Goal: Information Seeking & Learning: Learn about a topic

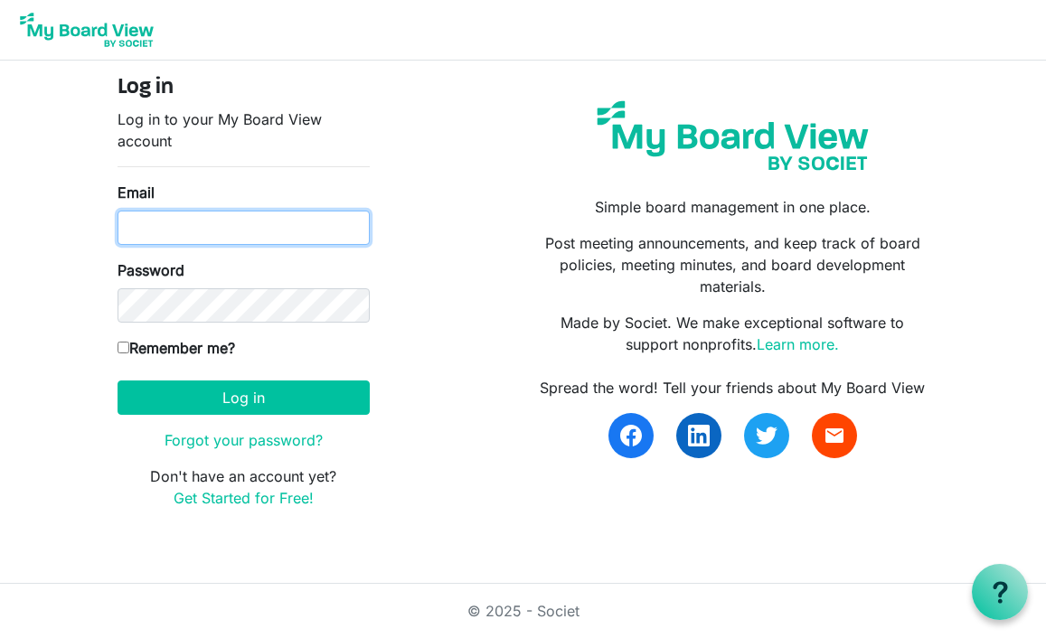
click at [293, 231] on input "Email" at bounding box center [244, 228] width 252 height 34
type input "susanvsra@gmail.com"
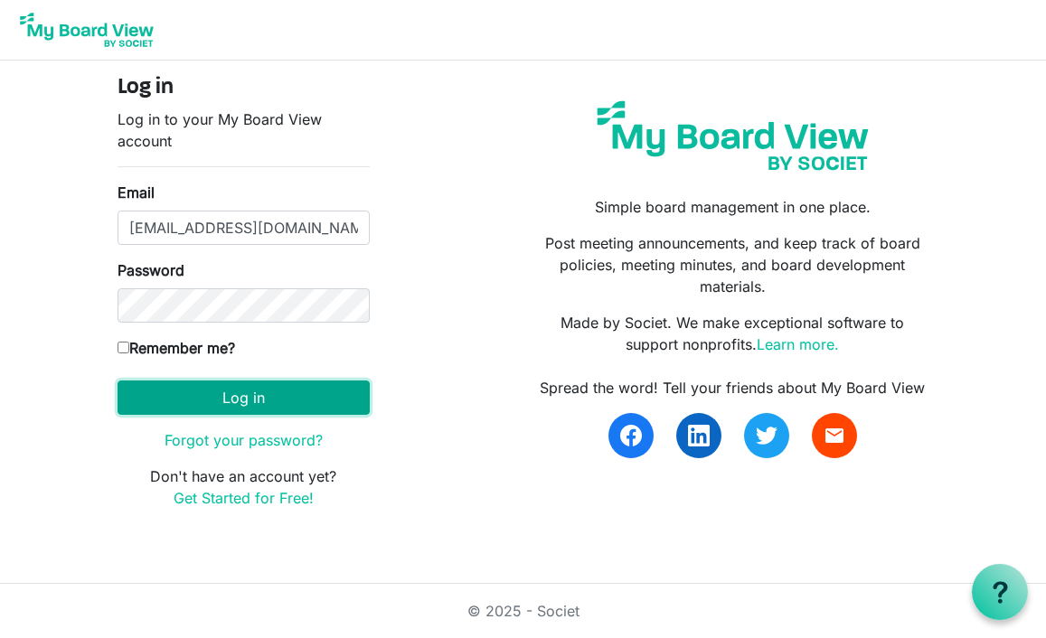
click at [277, 406] on button "Log in" at bounding box center [244, 398] width 252 height 34
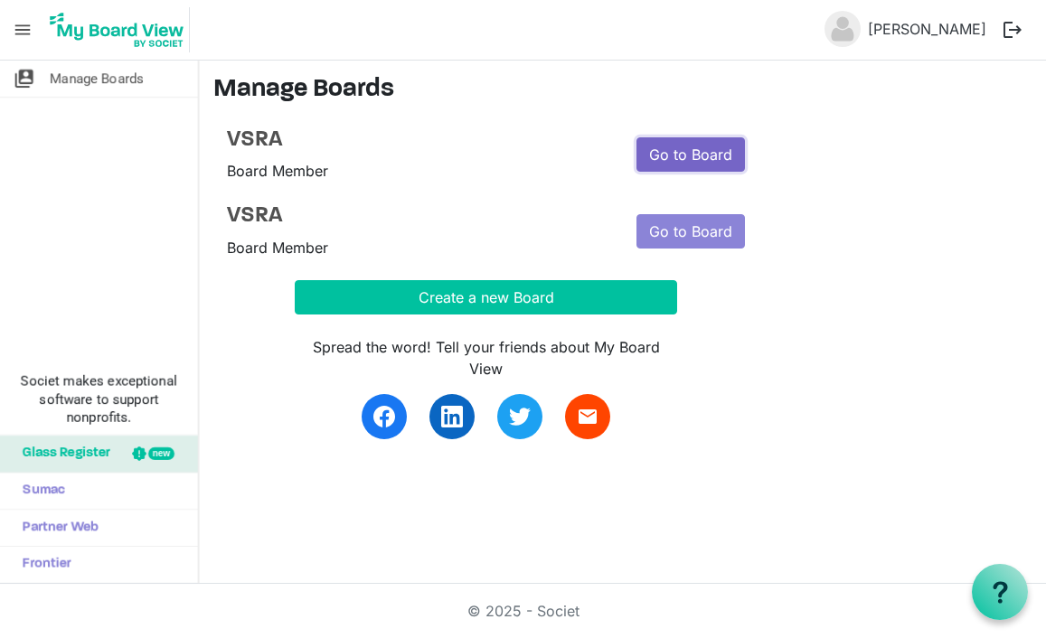
click at [660, 144] on link "Go to Board" at bounding box center [690, 154] width 109 height 34
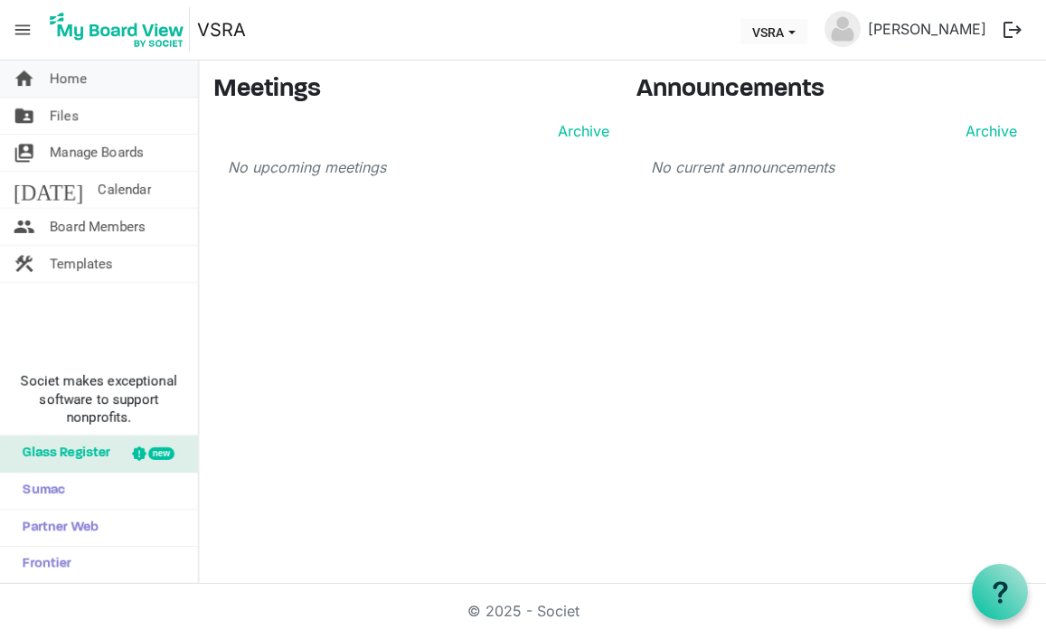
click at [83, 80] on span "Home" at bounding box center [68, 79] width 37 height 36
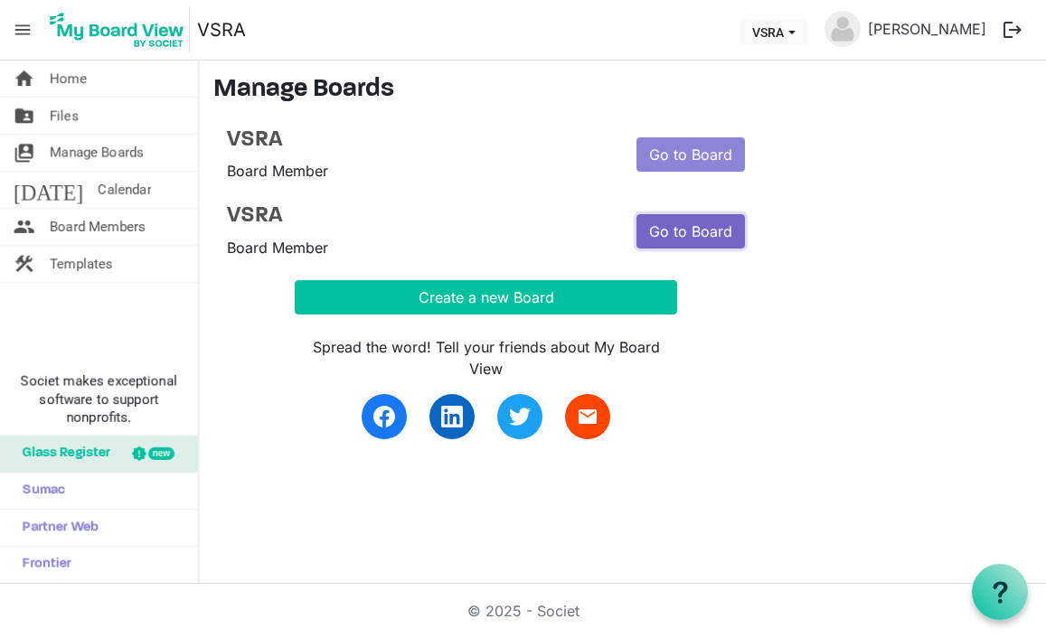
click at [682, 244] on link "Go to Board" at bounding box center [690, 231] width 109 height 34
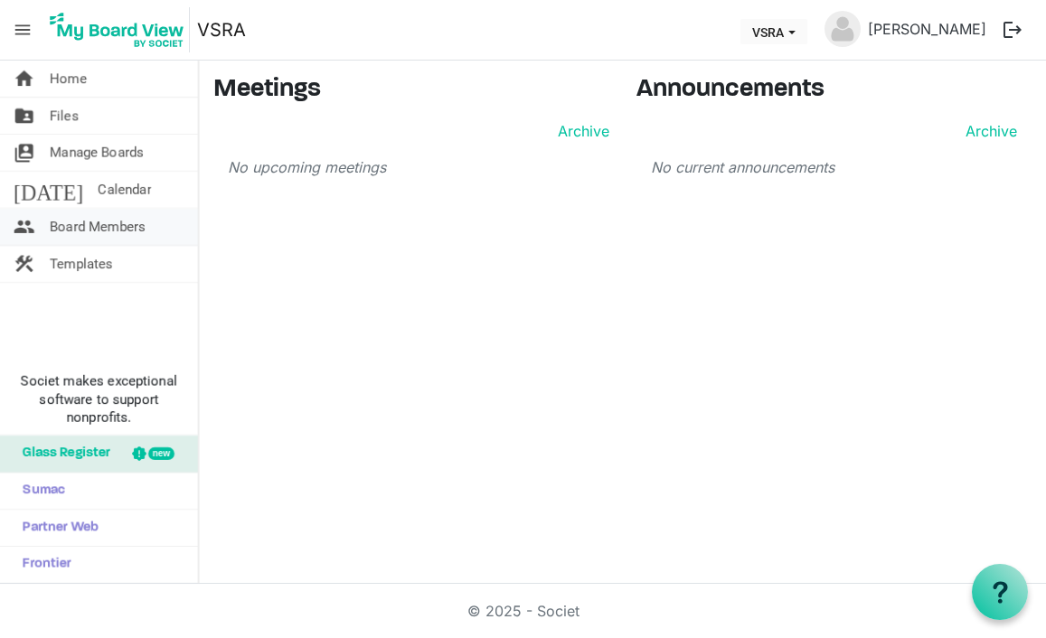
click at [68, 230] on span "Board Members" at bounding box center [98, 227] width 96 height 36
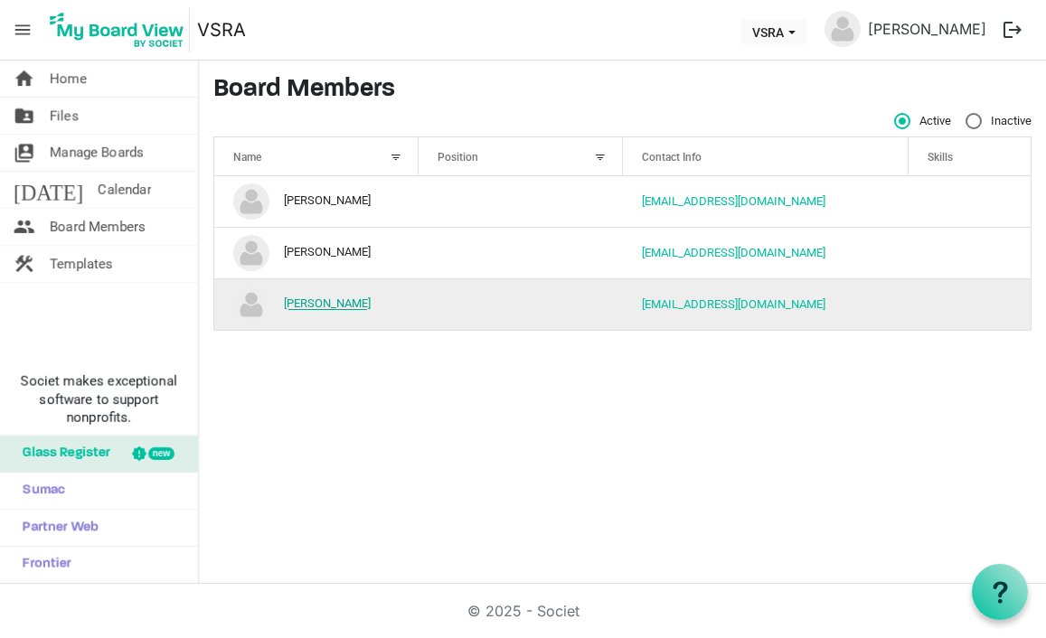
click at [294, 306] on link "[PERSON_NAME]" at bounding box center [327, 304] width 87 height 14
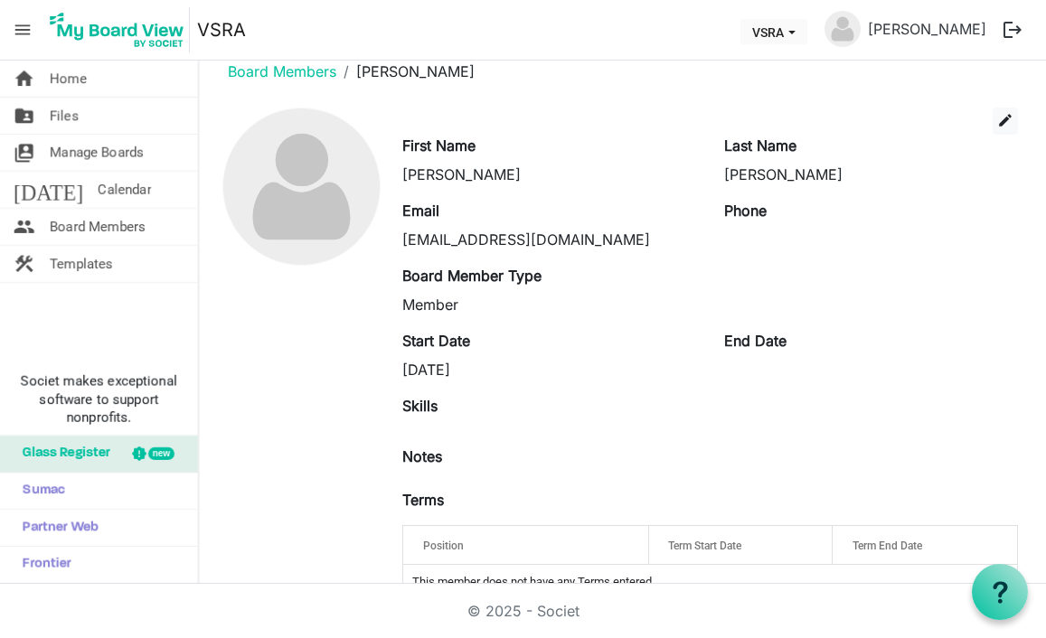
scroll to position [22, 0]
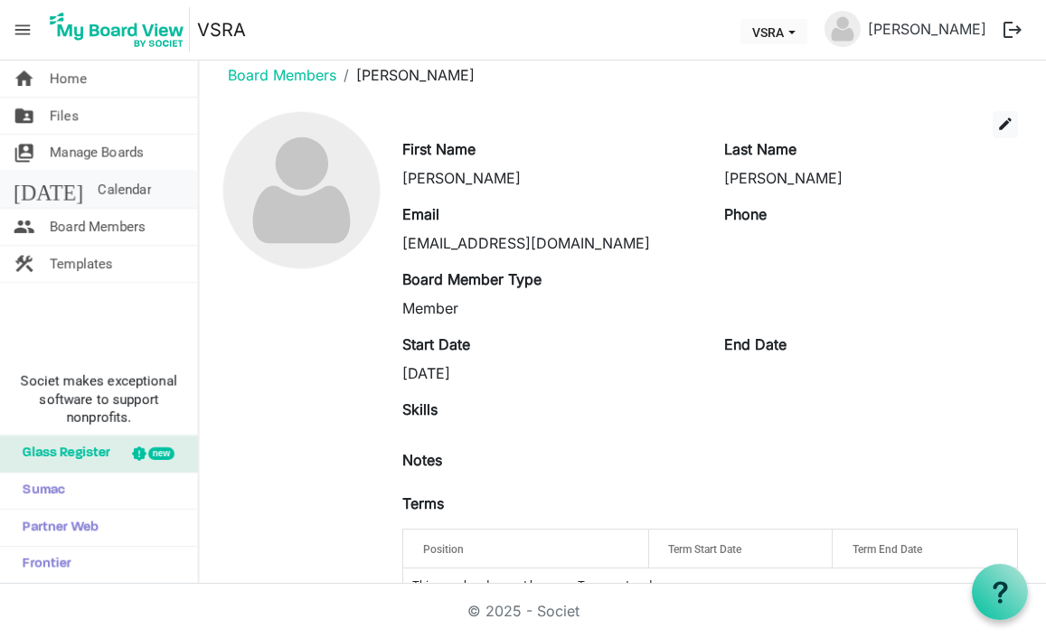
click at [98, 185] on span "Calendar" at bounding box center [124, 190] width 53 height 36
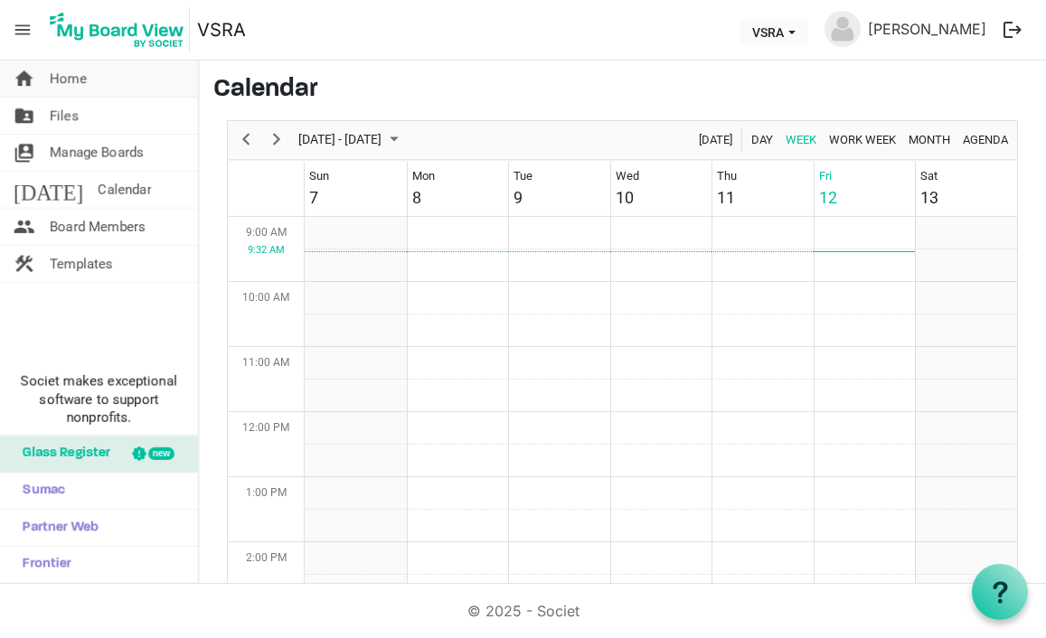
click at [93, 78] on link "home Home" at bounding box center [99, 79] width 198 height 36
click at [62, 79] on span "Home" at bounding box center [68, 79] width 37 height 36
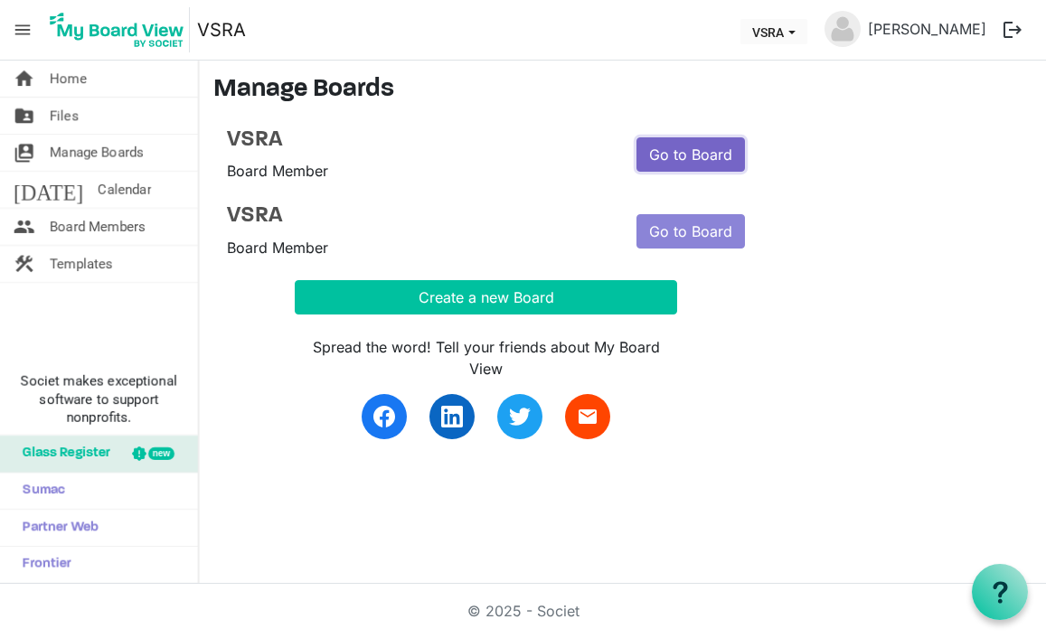
click at [671, 164] on link "Go to Board" at bounding box center [690, 154] width 109 height 34
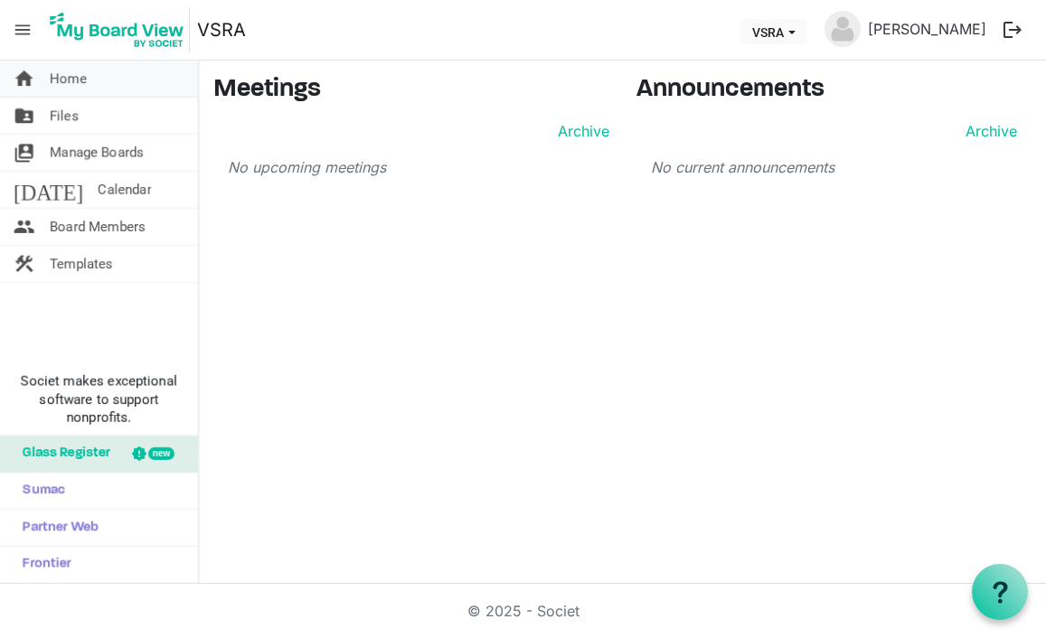
click at [66, 71] on span "Home" at bounding box center [68, 79] width 37 height 36
click at [71, 113] on span "Files" at bounding box center [64, 116] width 29 height 36
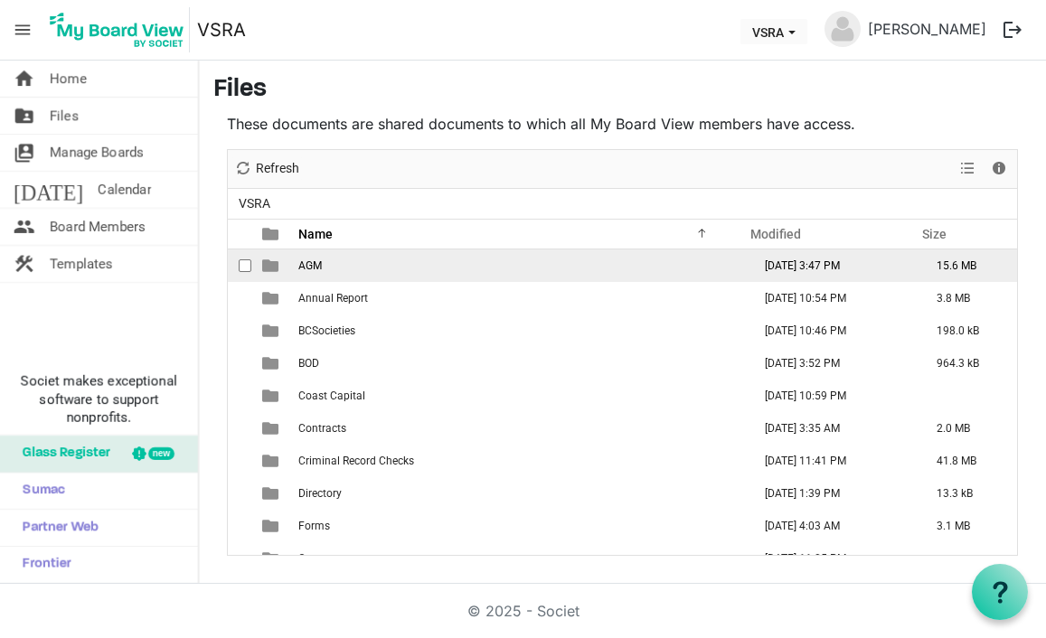
click at [492, 258] on td "AGM" at bounding box center [519, 265] width 453 height 33
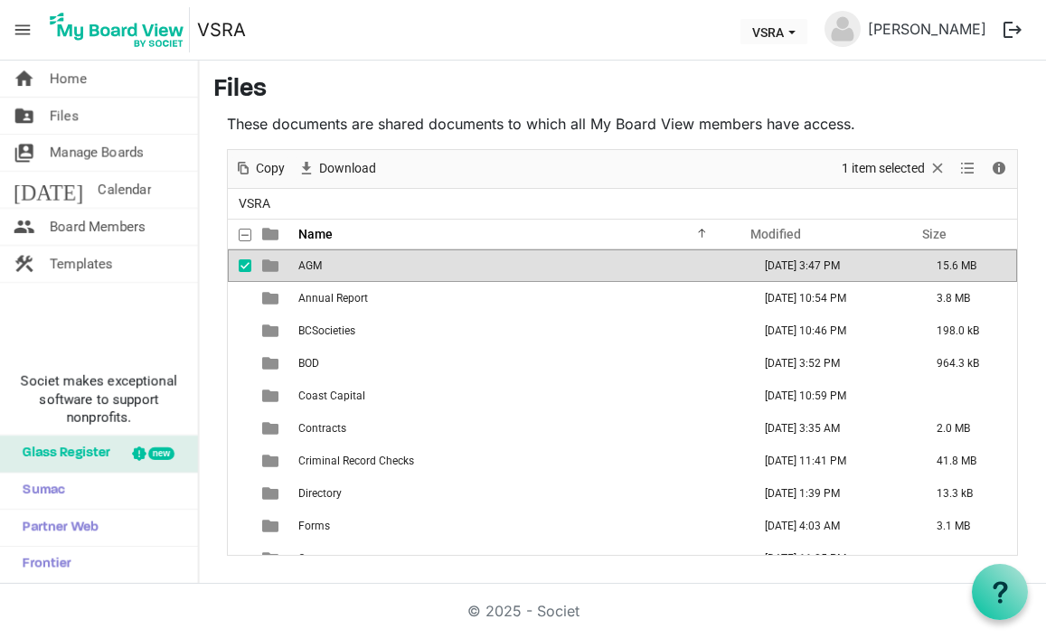
click at [508, 257] on td "AGM" at bounding box center [519, 265] width 453 height 33
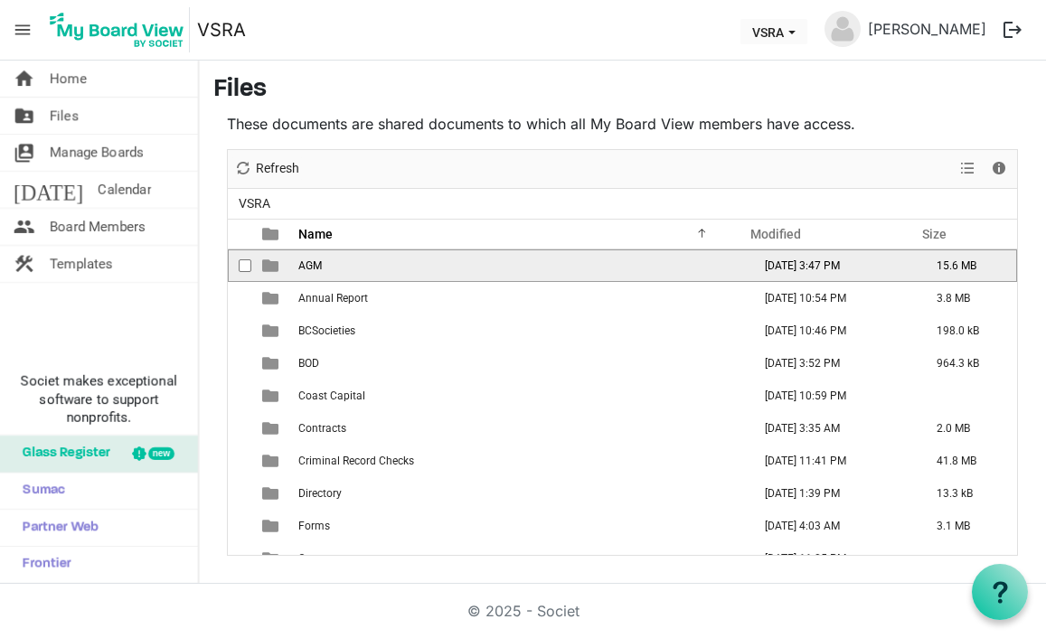
click at [508, 257] on td "AGM" at bounding box center [519, 265] width 453 height 33
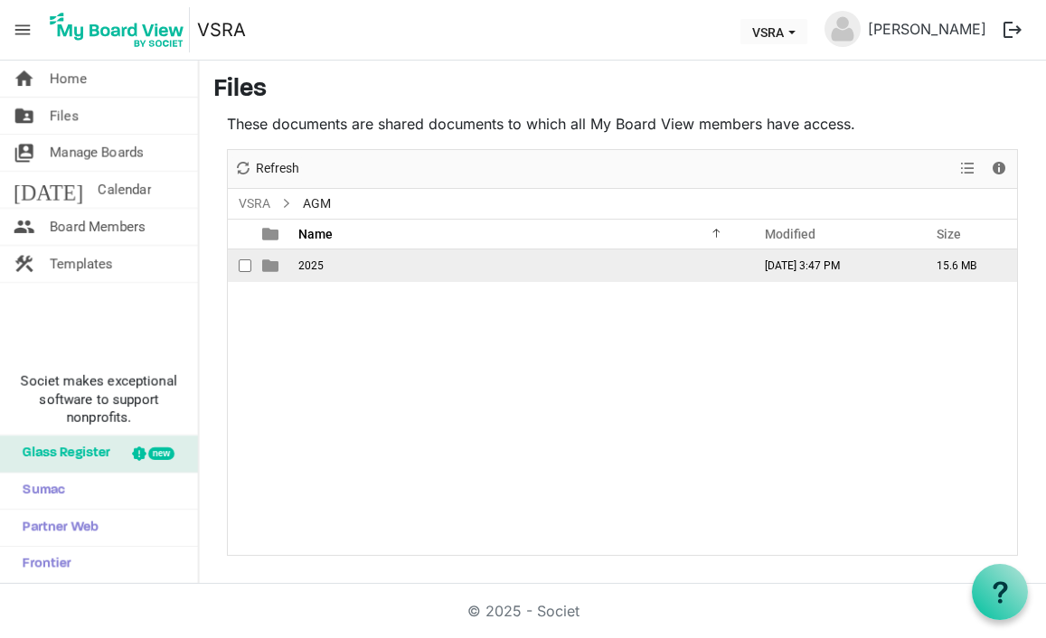
click at [507, 265] on td "2025" at bounding box center [519, 265] width 453 height 33
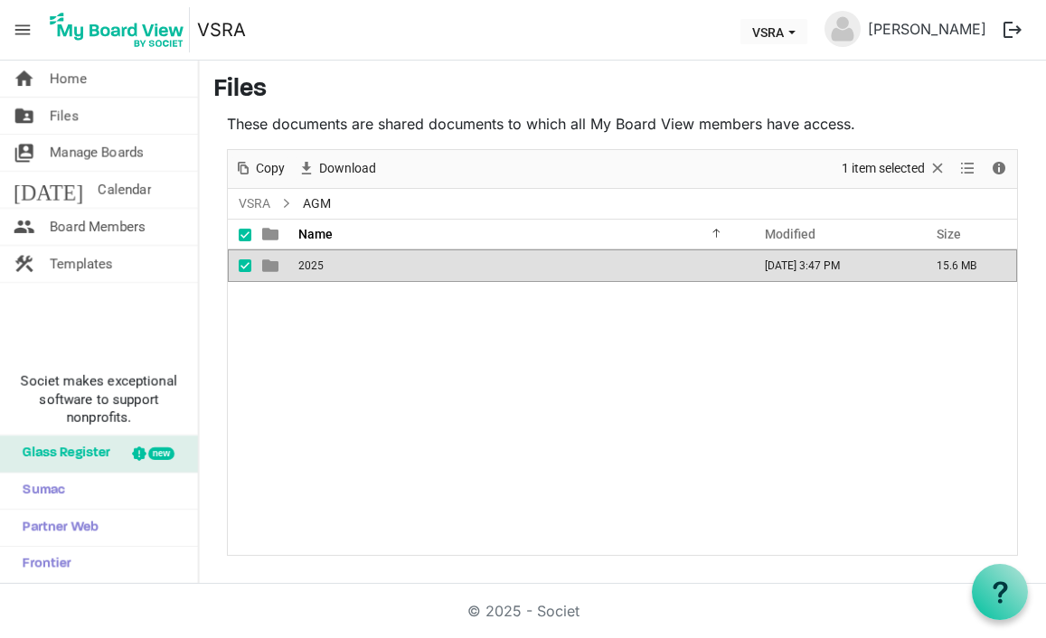
click at [507, 265] on td "2025" at bounding box center [519, 265] width 453 height 33
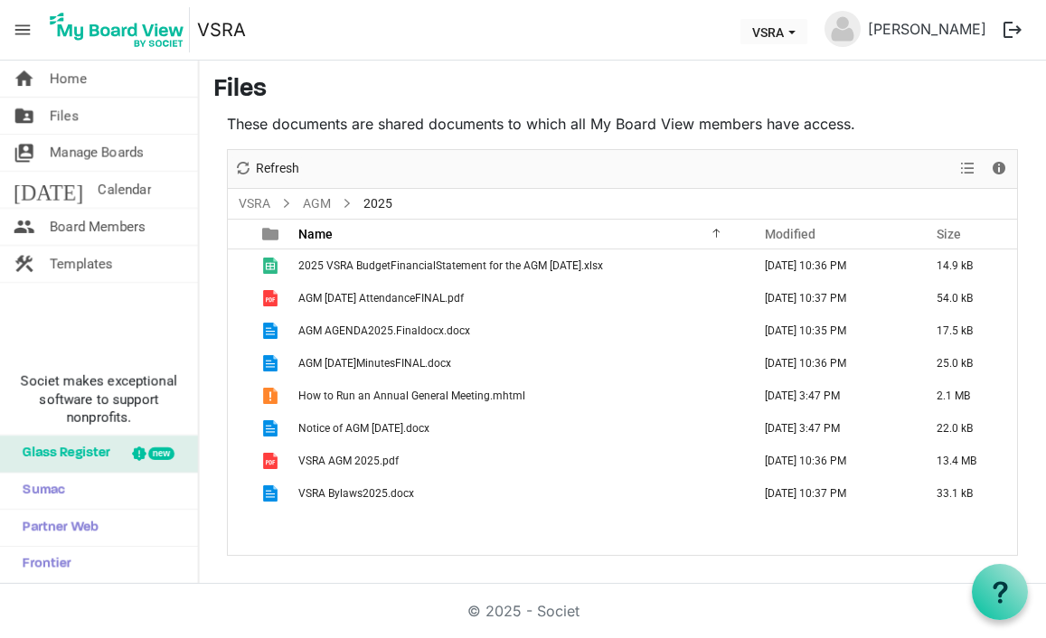
click at [598, 214] on ul "VSRA AGM 2025" at bounding box center [622, 204] width 789 height 30
click at [108, 184] on link "today Calendar" at bounding box center [99, 190] width 198 height 36
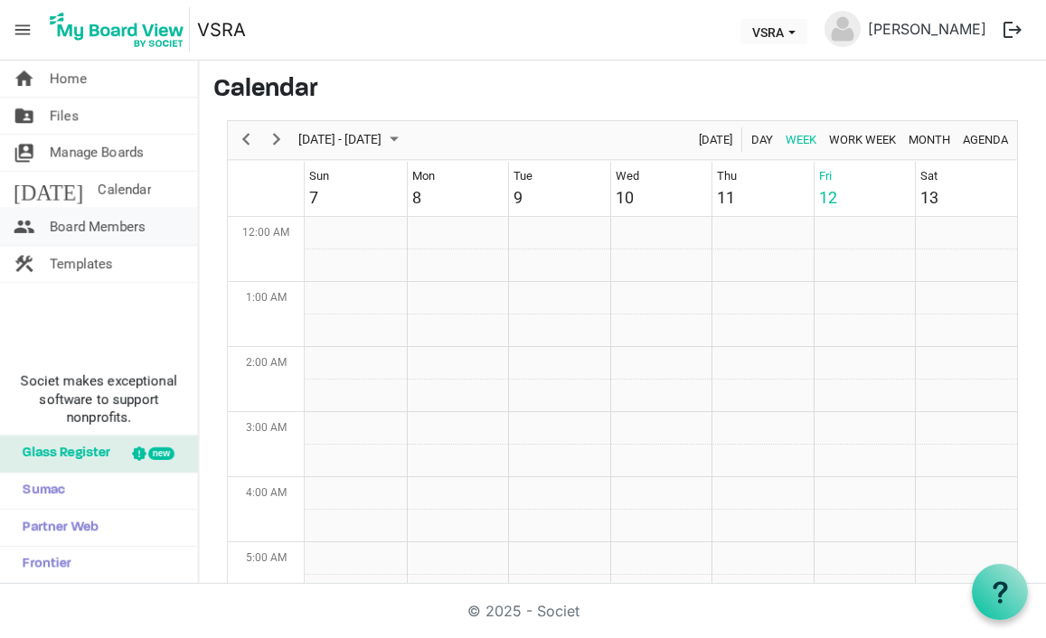
click at [74, 224] on span "Board Members" at bounding box center [98, 227] width 96 height 36
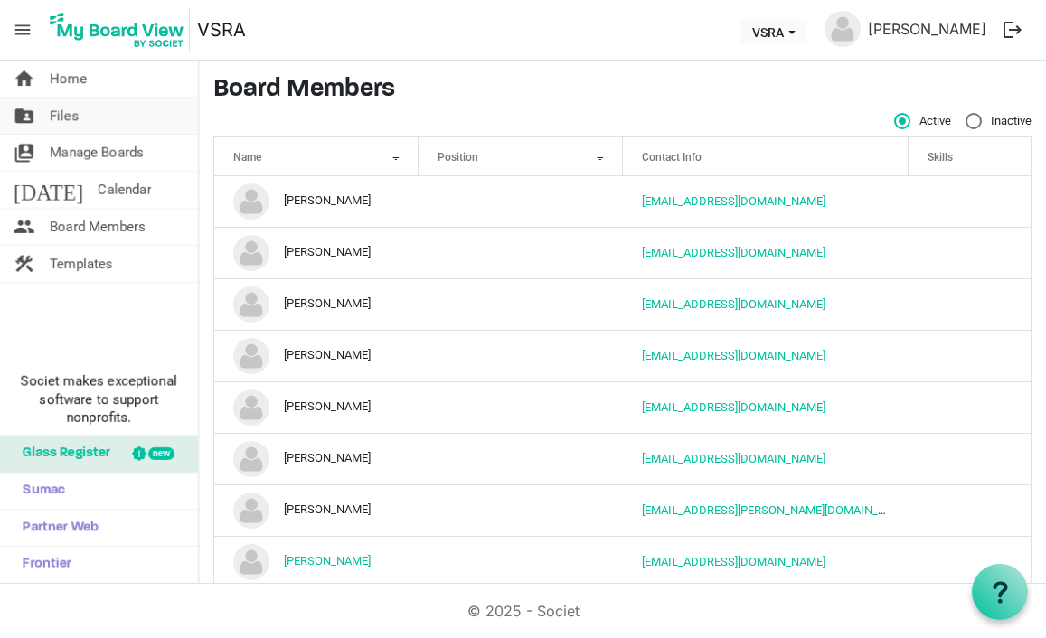
click at [47, 108] on link "folder_shared Files" at bounding box center [99, 116] width 198 height 36
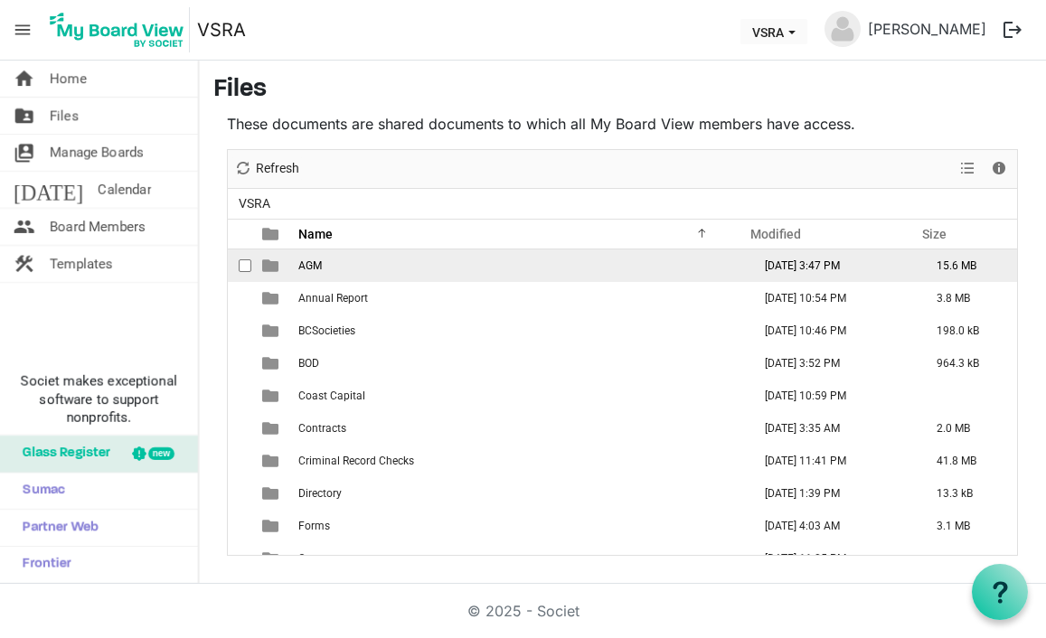
click at [308, 260] on span "AGM" at bounding box center [310, 265] width 24 height 13
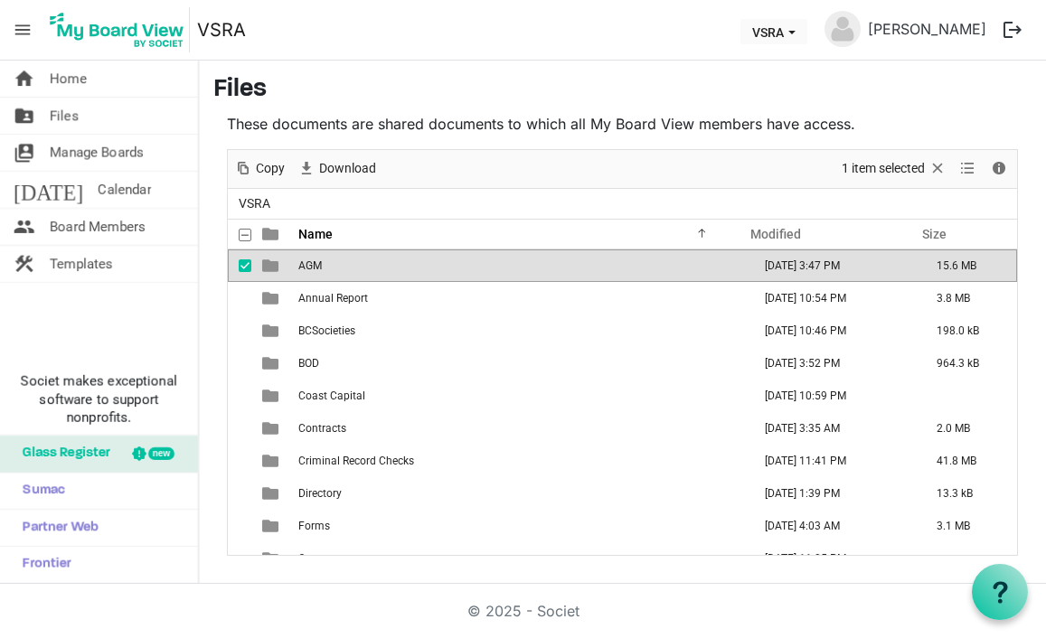
click at [308, 260] on span "AGM" at bounding box center [310, 265] width 24 height 13
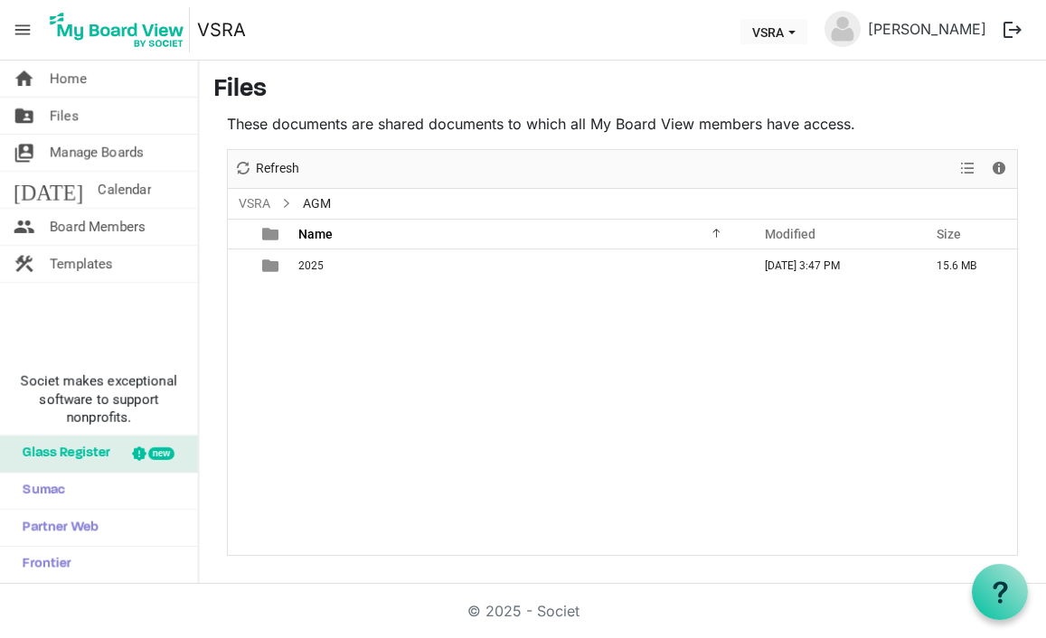
click at [308, 260] on span "2025" at bounding box center [310, 265] width 25 height 13
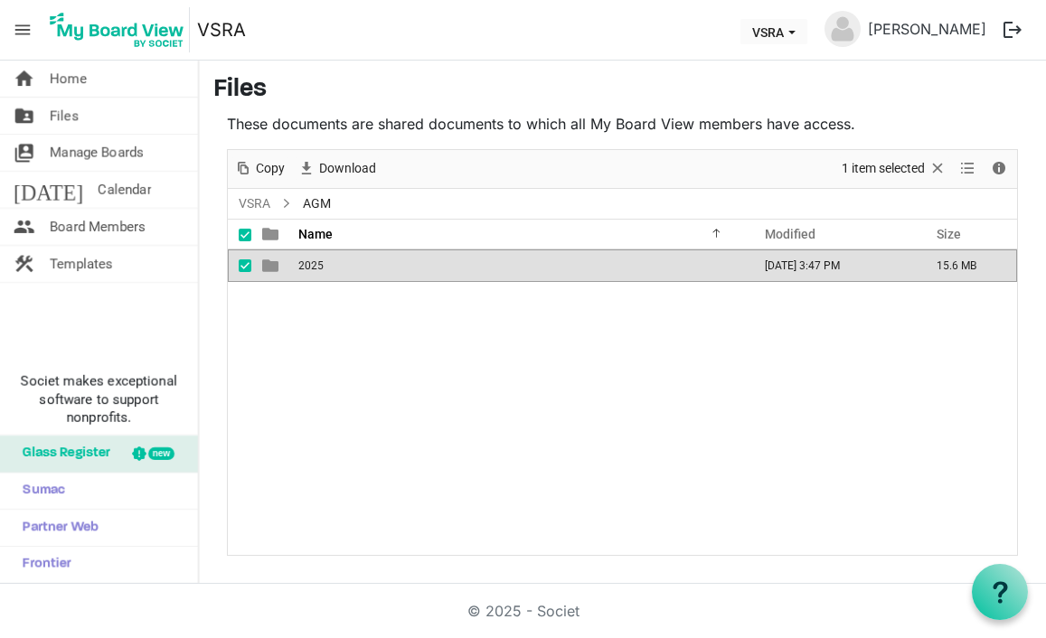
click at [308, 260] on span "2025" at bounding box center [310, 265] width 25 height 13
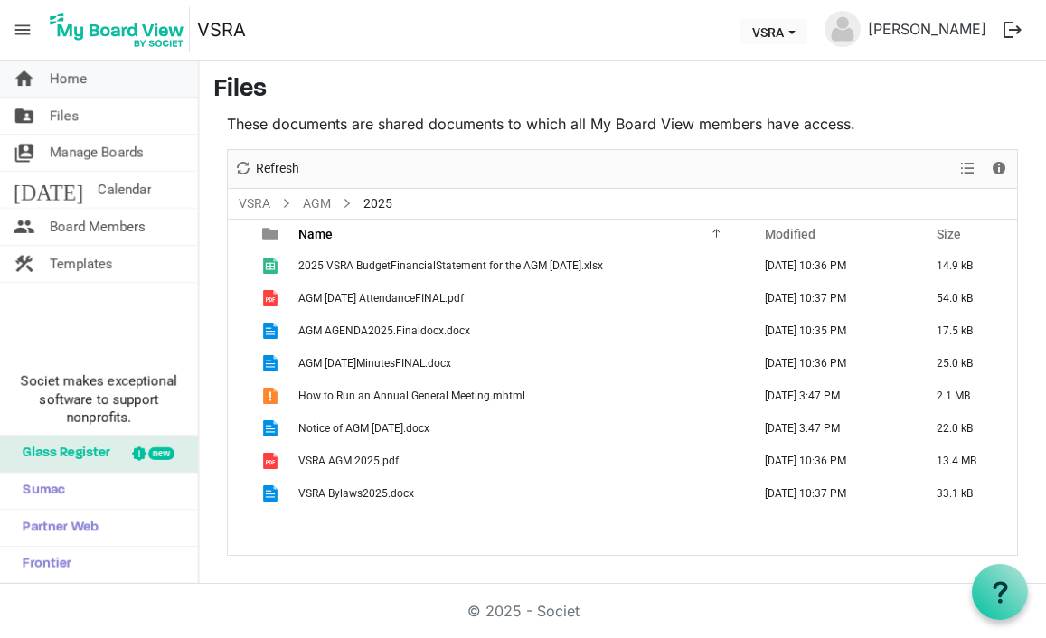
click at [73, 75] on span "Home" at bounding box center [68, 79] width 37 height 36
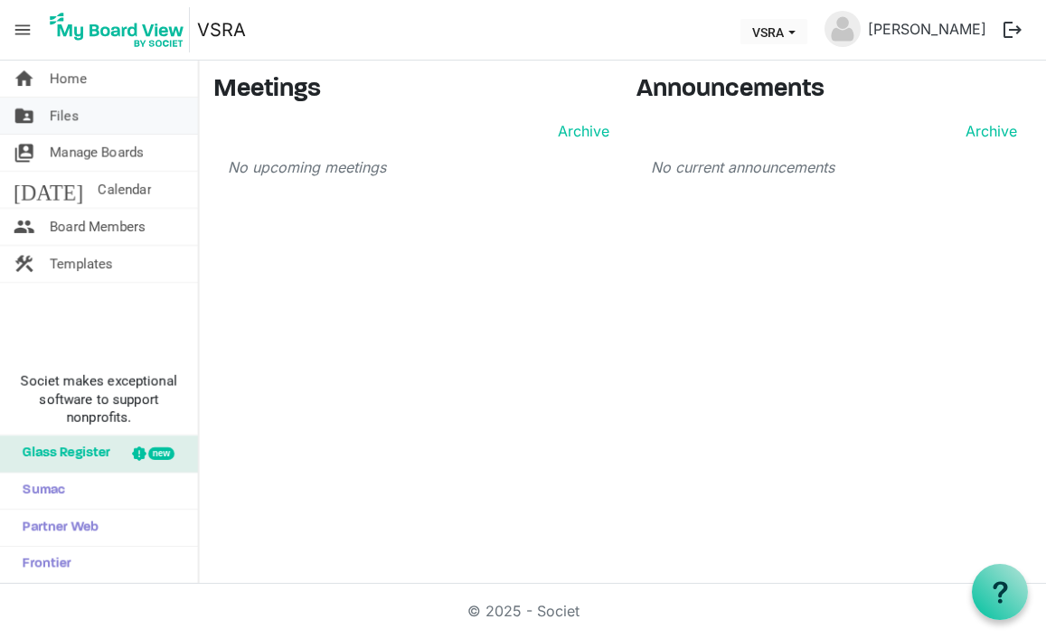
click at [61, 122] on span "Files" at bounding box center [64, 116] width 29 height 36
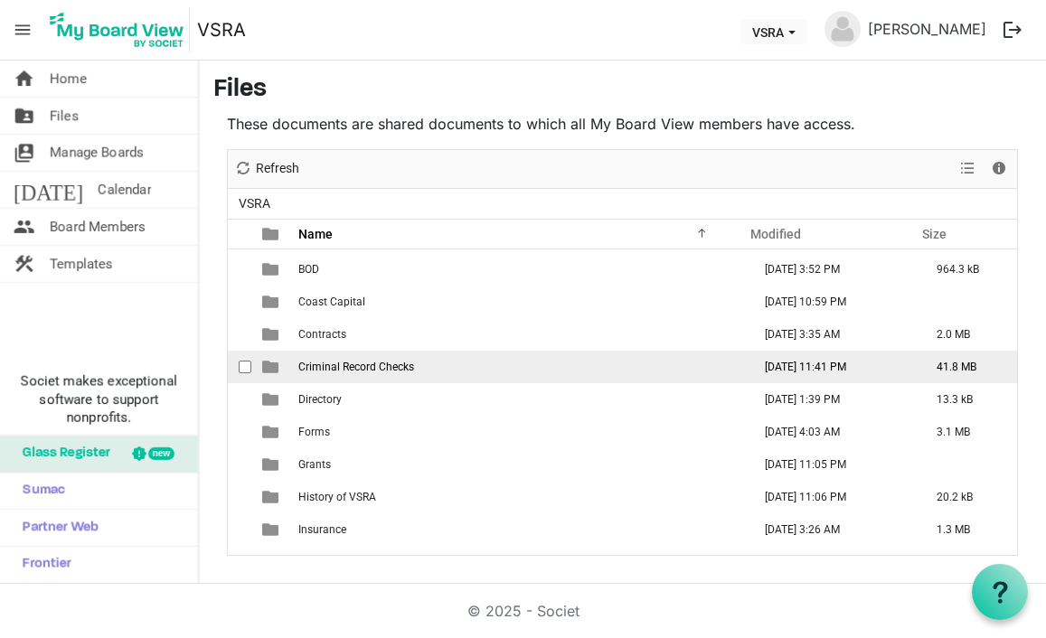
scroll to position [102, 0]
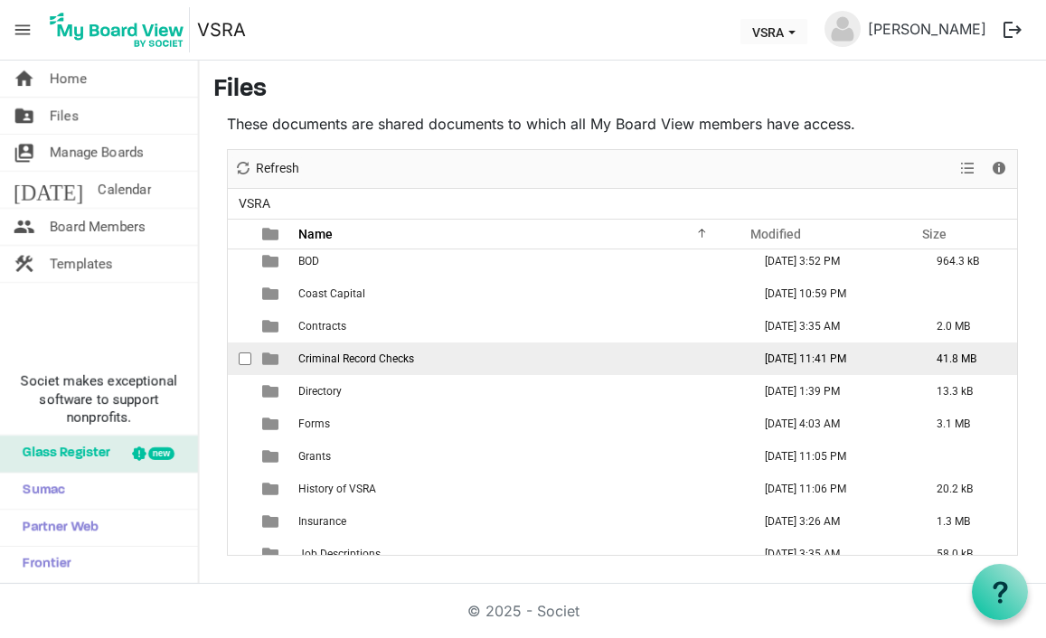
click at [367, 353] on span "Criminal Record Checks" at bounding box center [356, 359] width 116 height 13
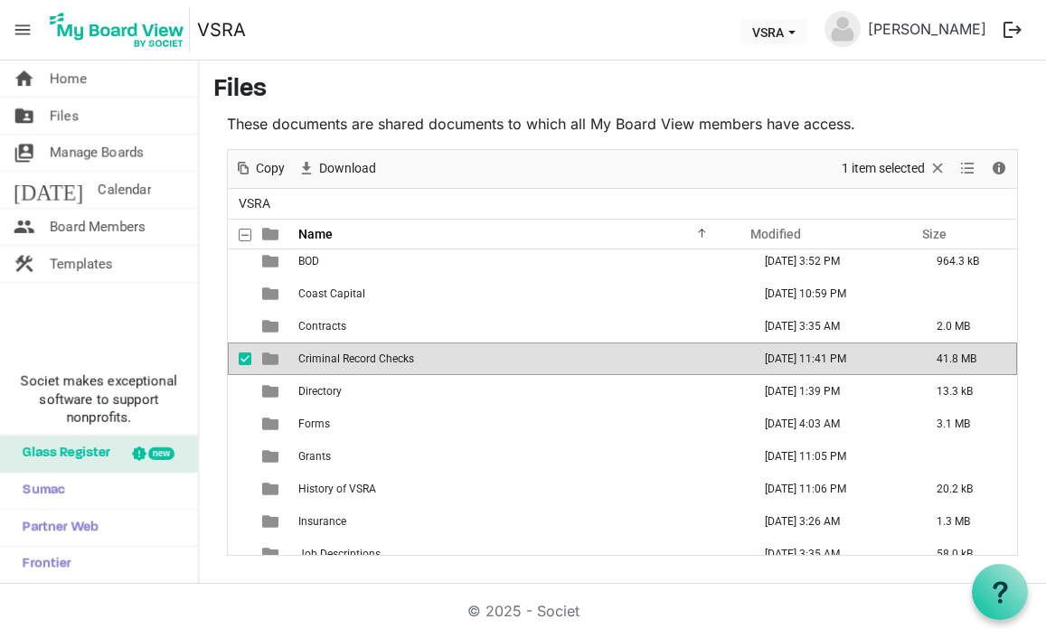
click at [367, 353] on span "Criminal Record Checks" at bounding box center [356, 359] width 116 height 13
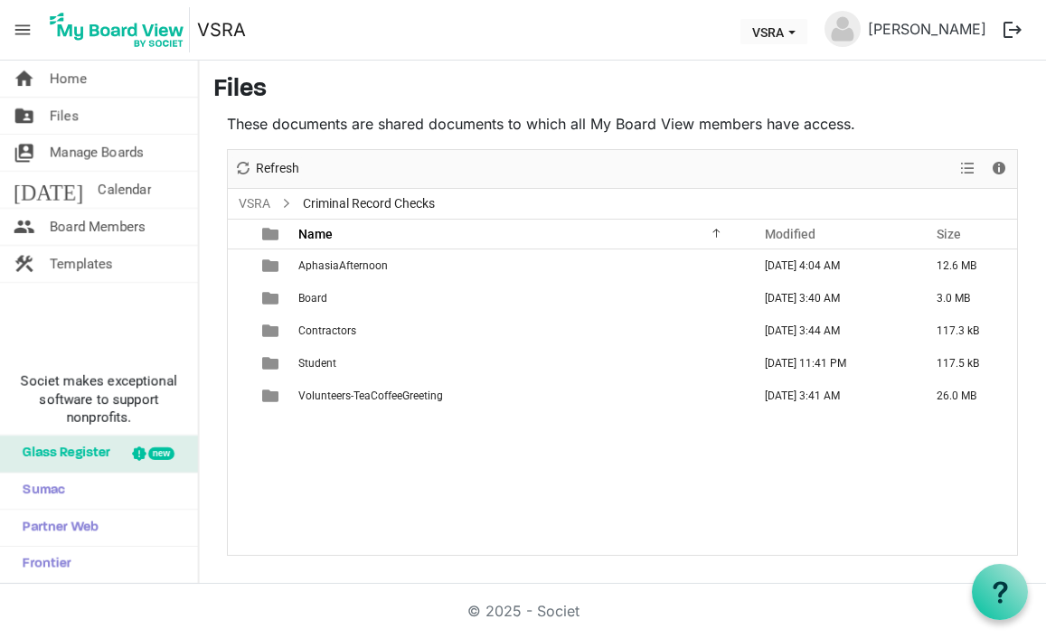
scroll to position [0, 0]
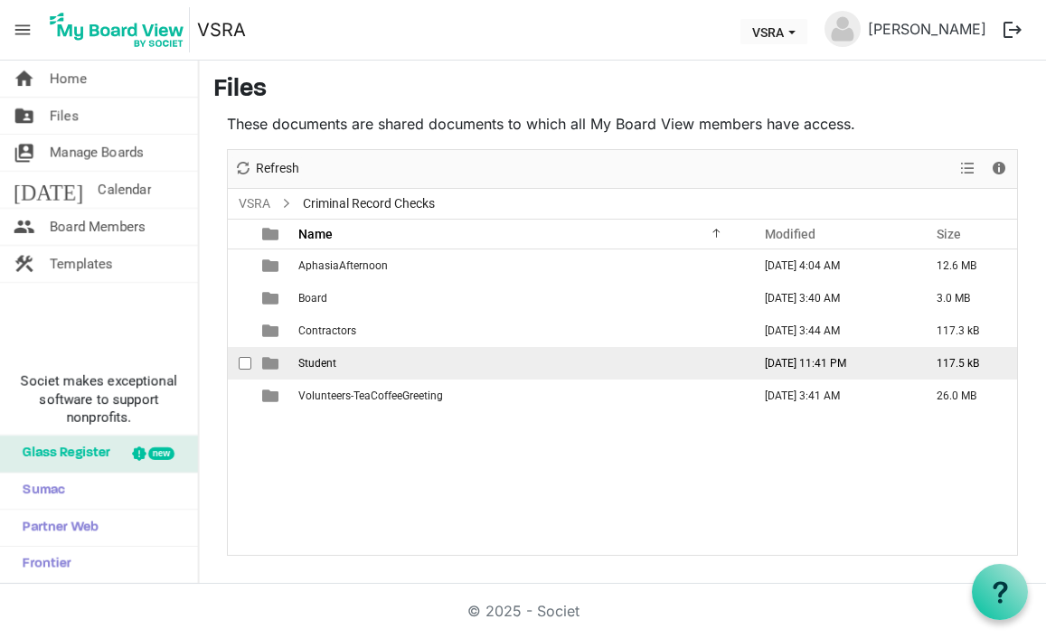
click at [324, 368] on span "Student" at bounding box center [317, 363] width 38 height 13
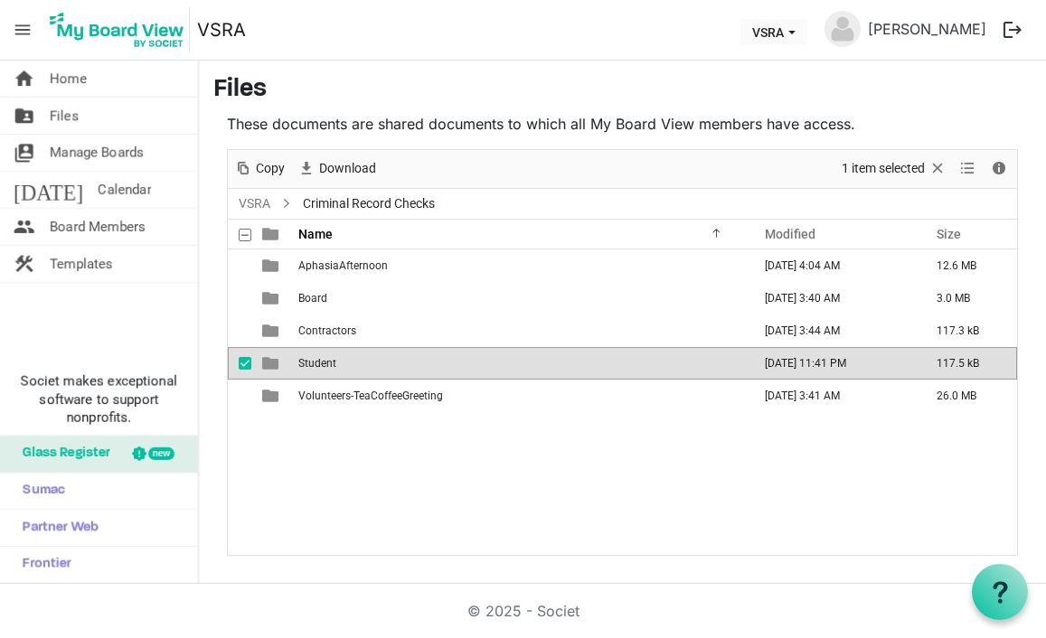
click at [324, 368] on span "Student" at bounding box center [317, 363] width 38 height 13
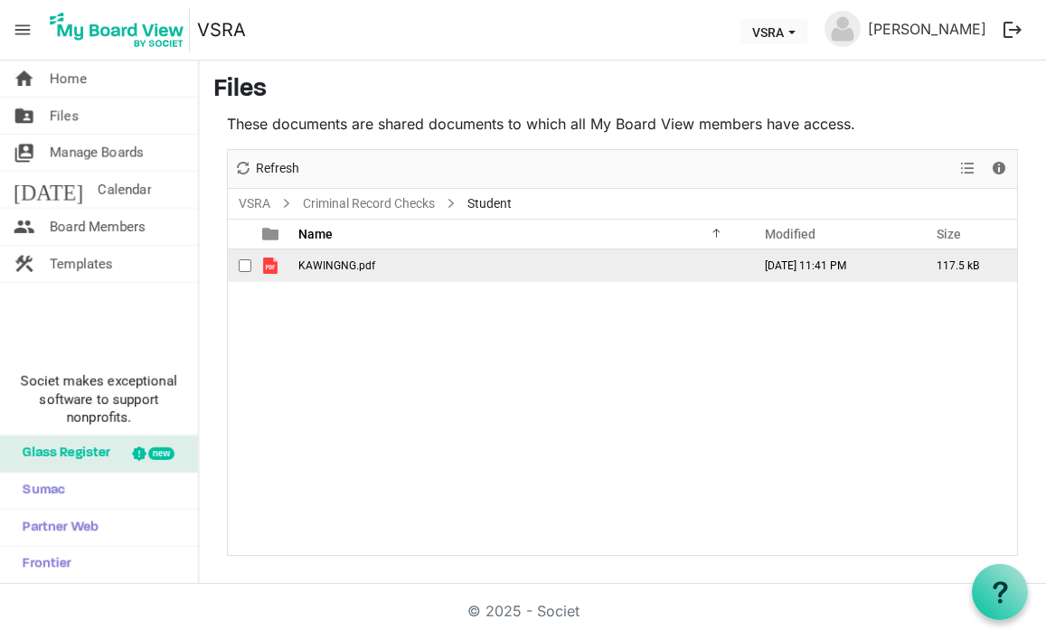
click at [347, 265] on span "KAWINGNG.pdf" at bounding box center [336, 265] width 77 height 13
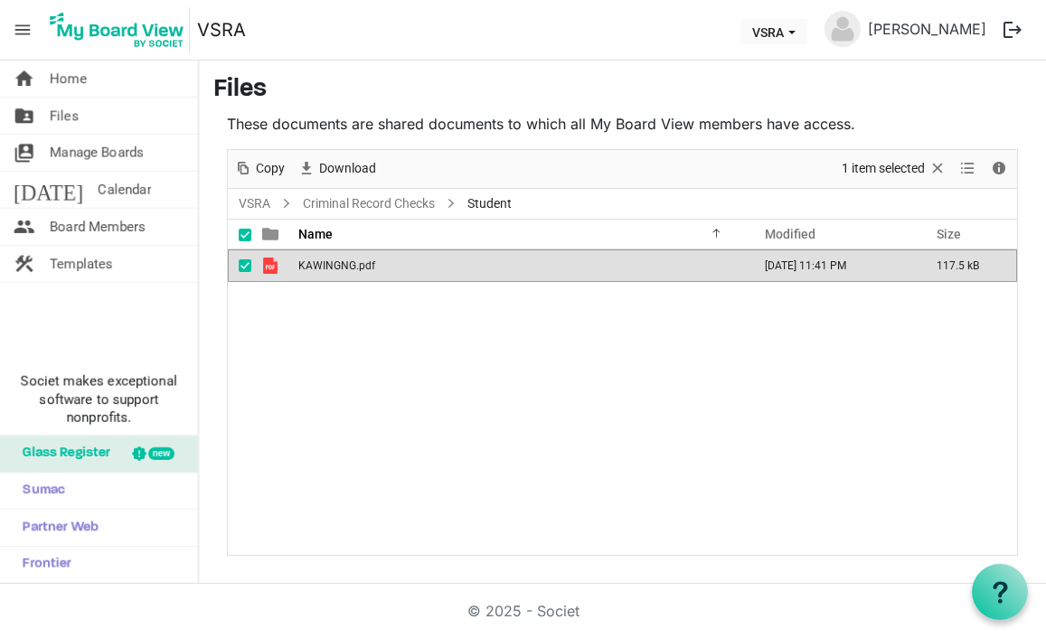
click at [347, 265] on span "KAWINGNG.pdf" at bounding box center [336, 265] width 77 height 13
click at [585, 86] on h3 "Files" at bounding box center [622, 90] width 818 height 31
click at [46, 119] on link "folder_shared Files" at bounding box center [99, 116] width 198 height 36
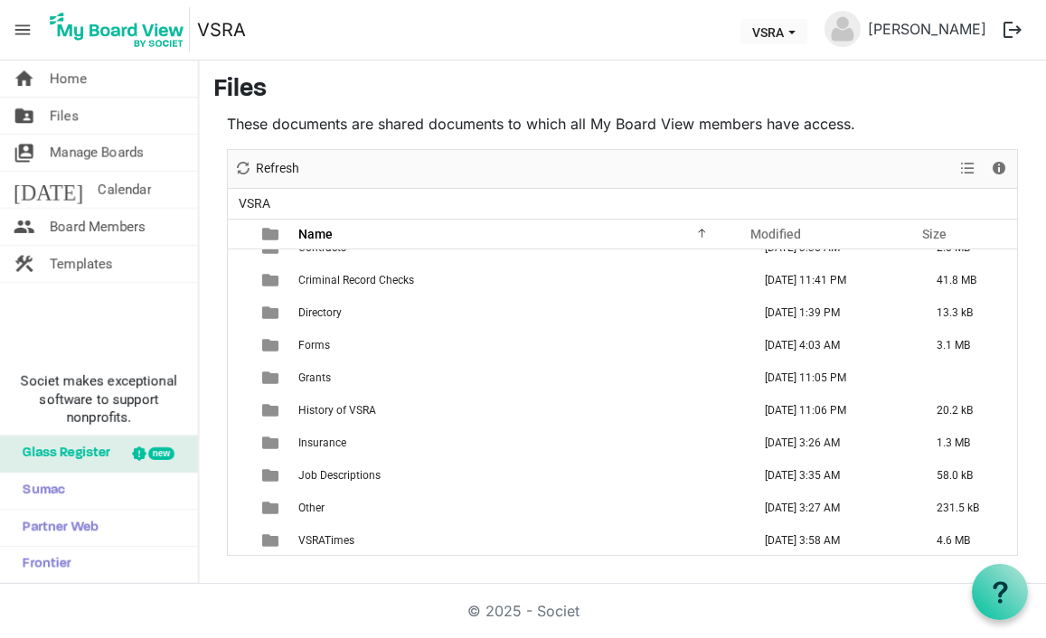
scroll to position [183, 0]
click at [783, 190] on ul "VSRA" at bounding box center [622, 204] width 789 height 30
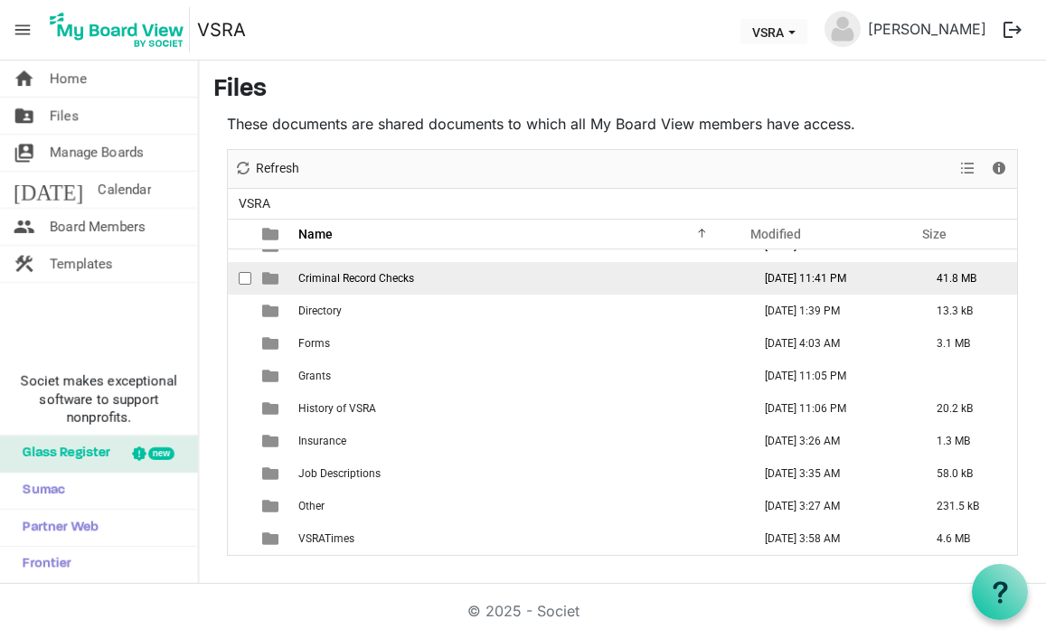
click at [458, 285] on td "Criminal Record Checks" at bounding box center [519, 278] width 453 height 33
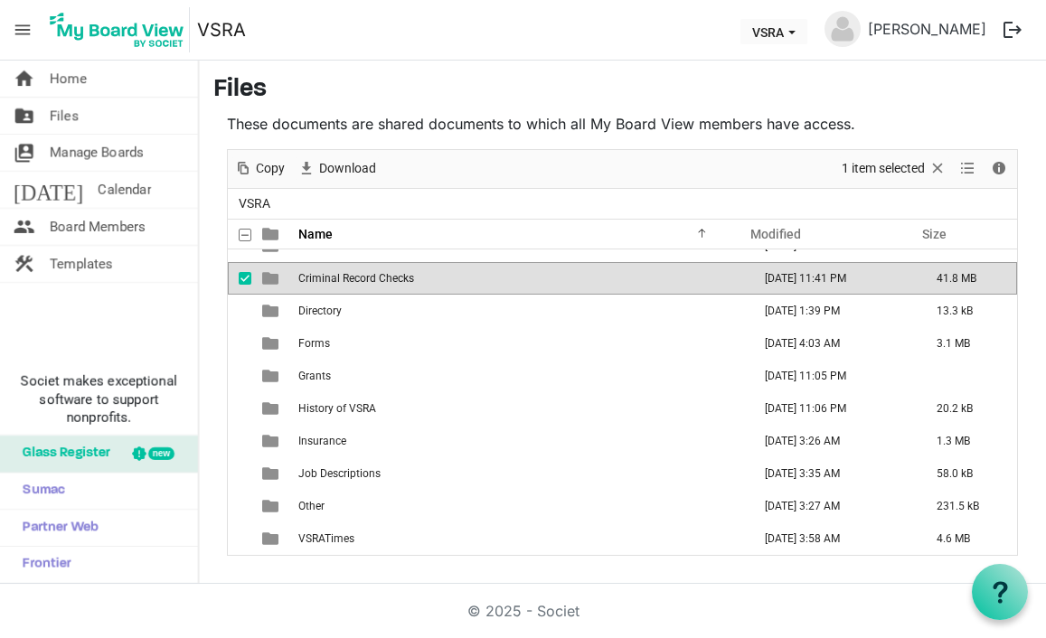
click at [298, 283] on span "Criminal Record Checks" at bounding box center [356, 278] width 116 height 13
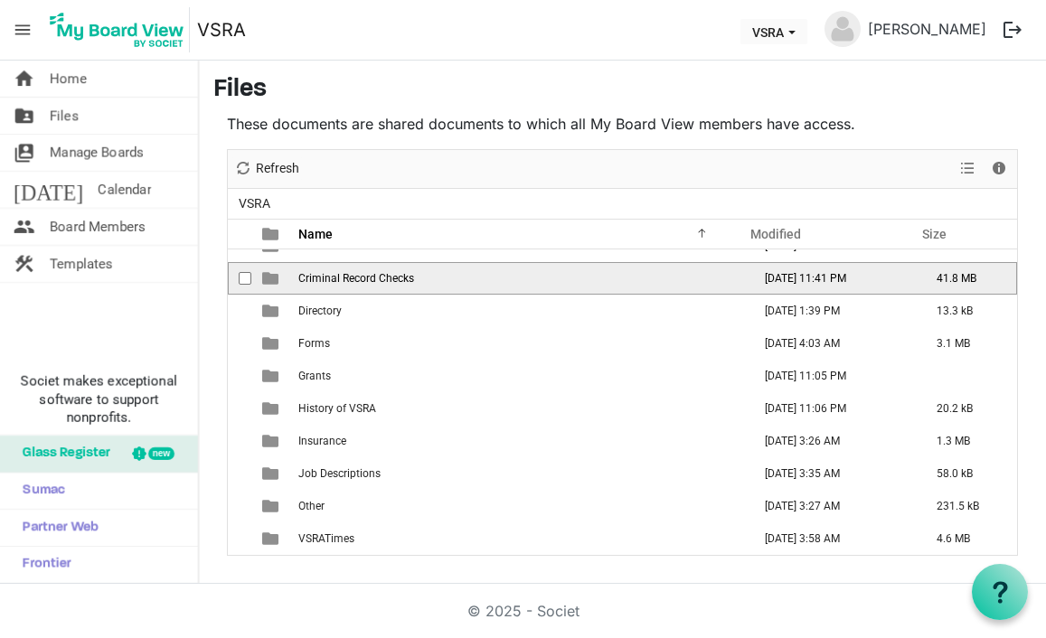
click at [298, 283] on span "Criminal Record Checks" at bounding box center [356, 278] width 116 height 13
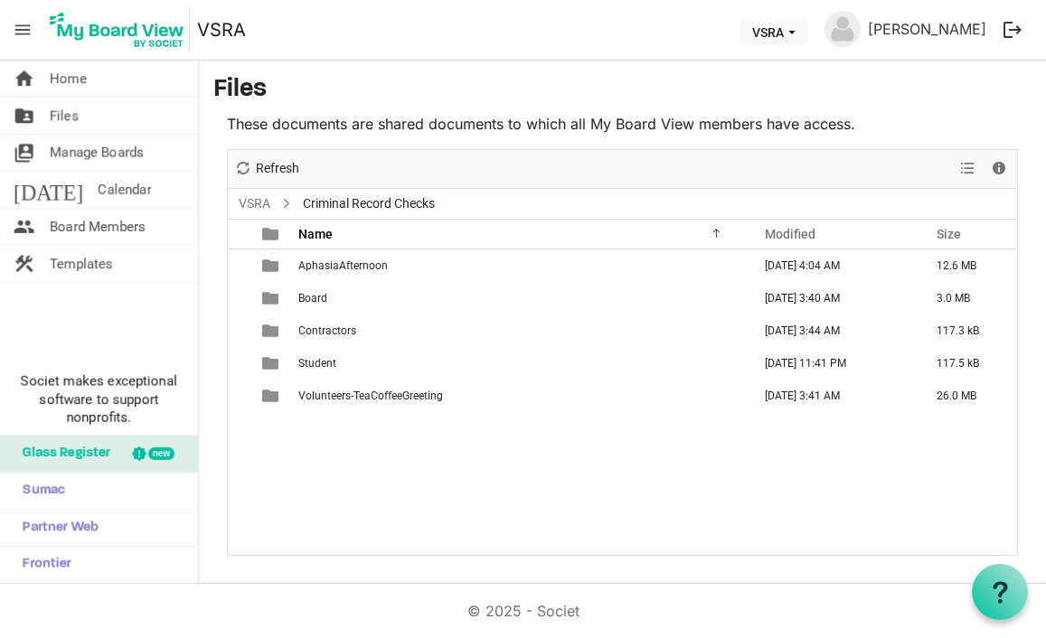
scroll to position [0, 0]
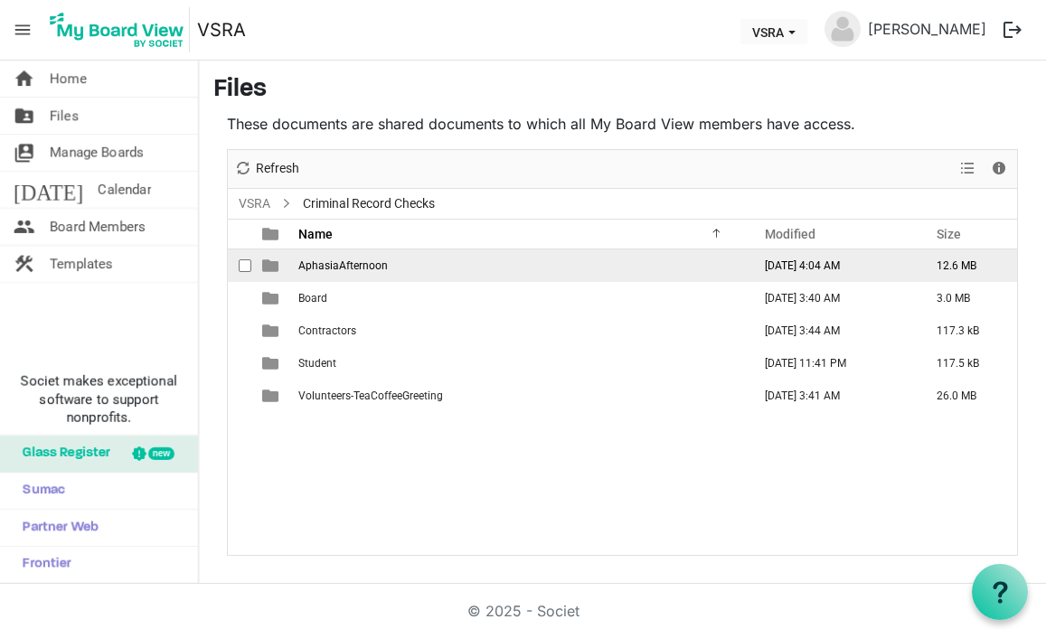
click at [376, 266] on span "AphasiaAfternoon" at bounding box center [342, 265] width 89 height 13
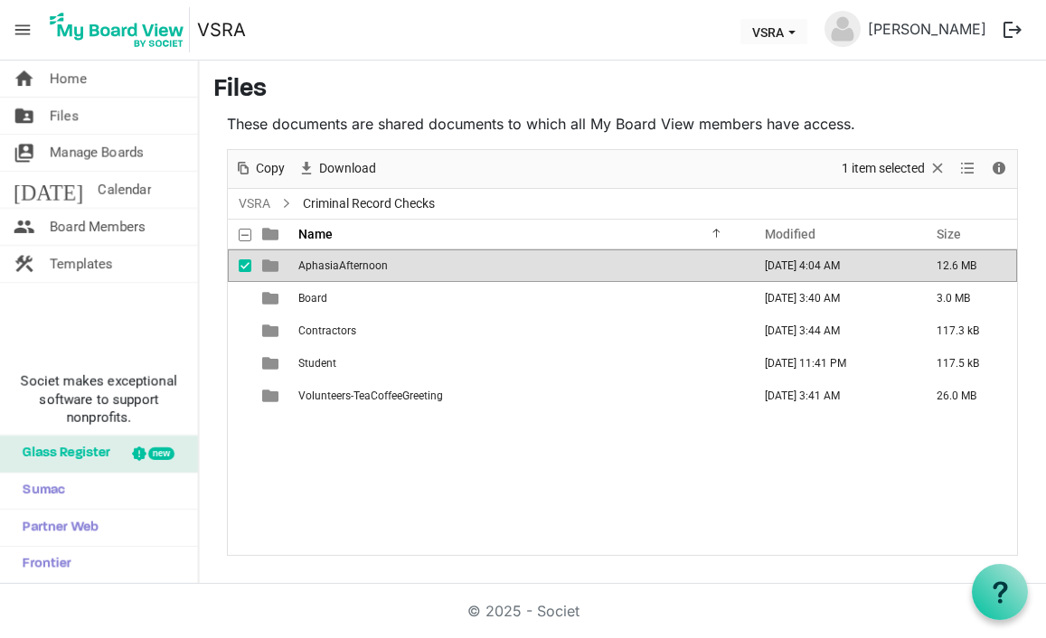
click at [376, 266] on span "AphasiaAfternoon" at bounding box center [342, 265] width 89 height 13
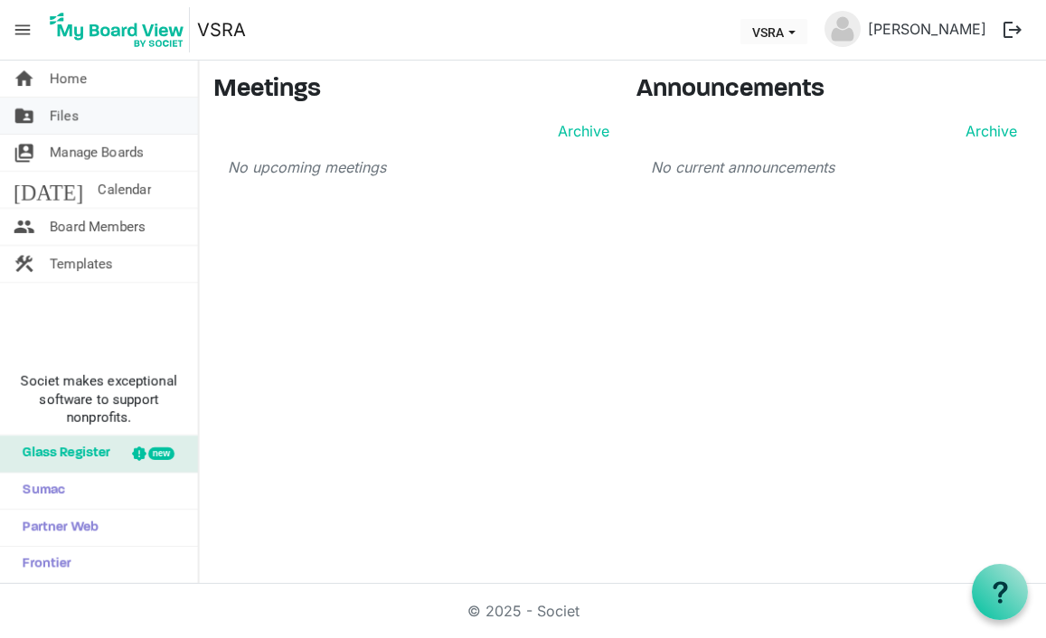
click at [123, 119] on link "folder_shared Files" at bounding box center [99, 116] width 198 height 36
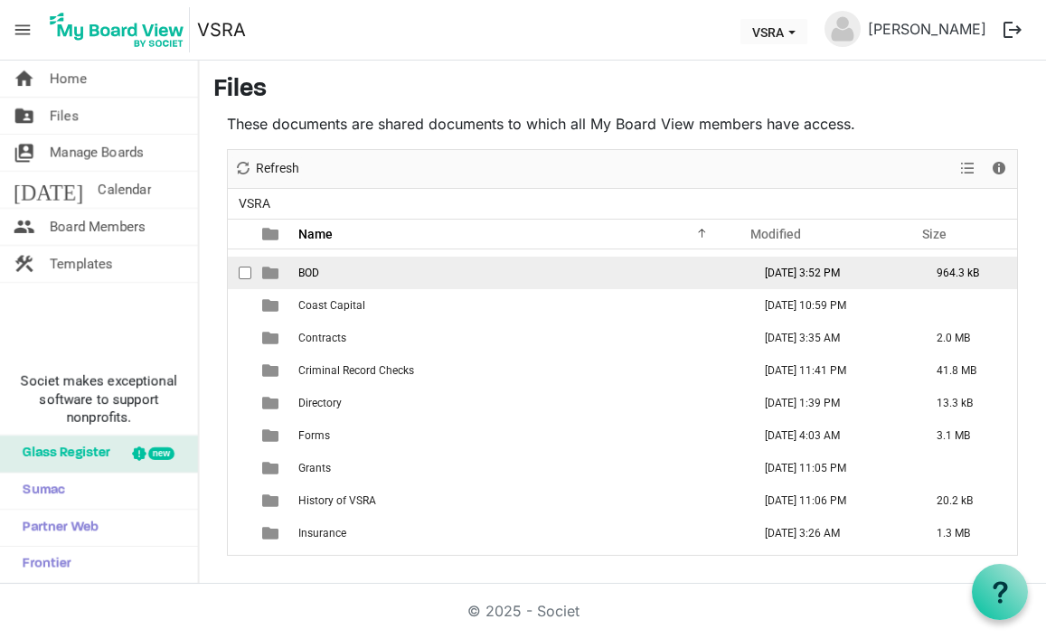
scroll to position [183, 0]
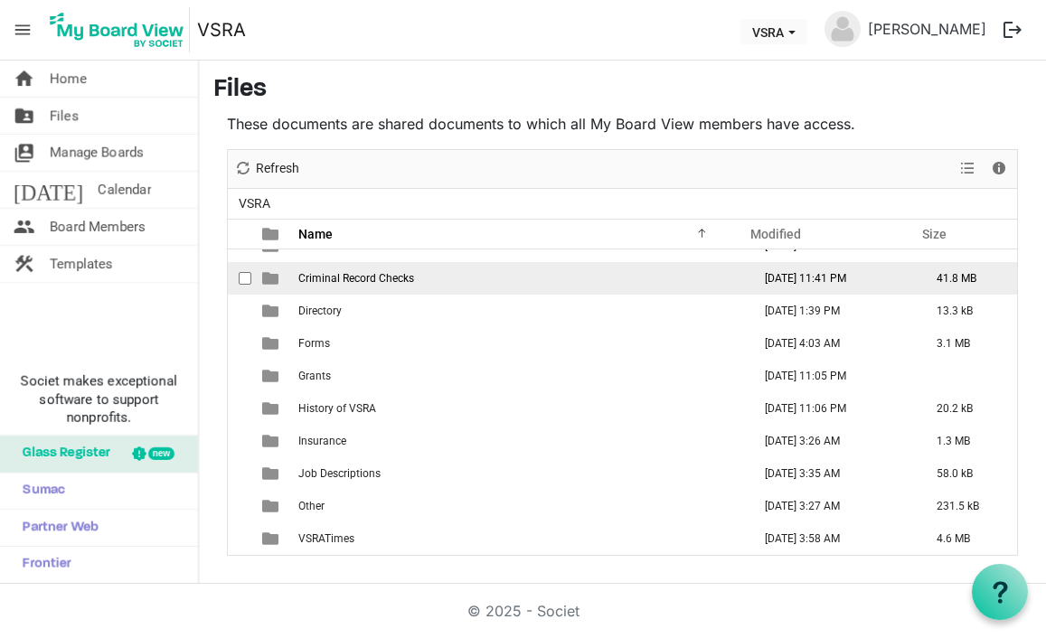
click at [390, 278] on span "Criminal Record Checks" at bounding box center [356, 278] width 116 height 13
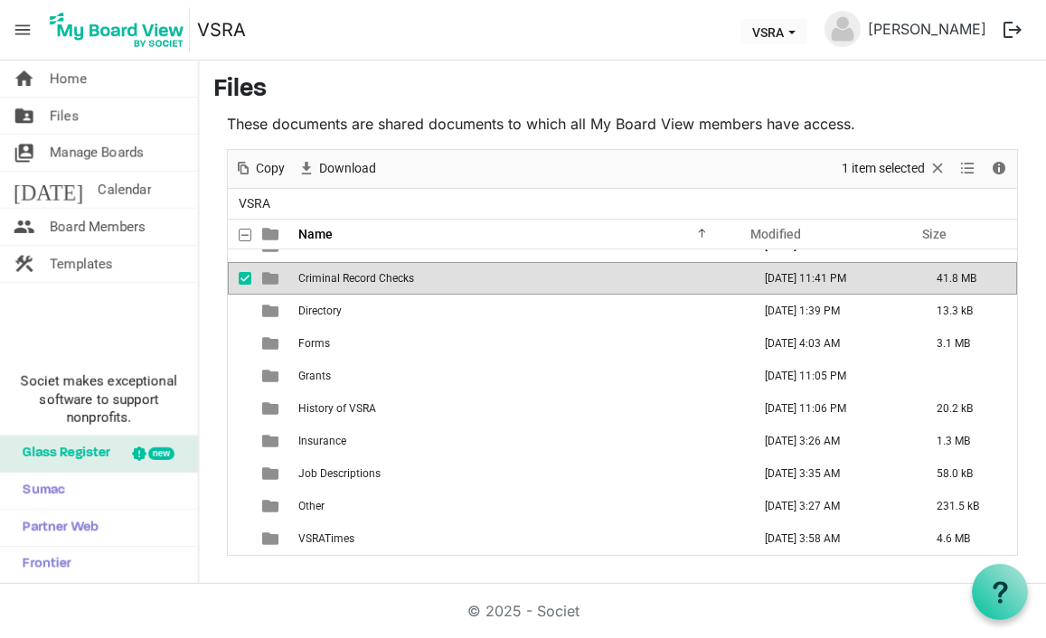
click at [390, 278] on span "Criminal Record Checks" at bounding box center [356, 278] width 116 height 13
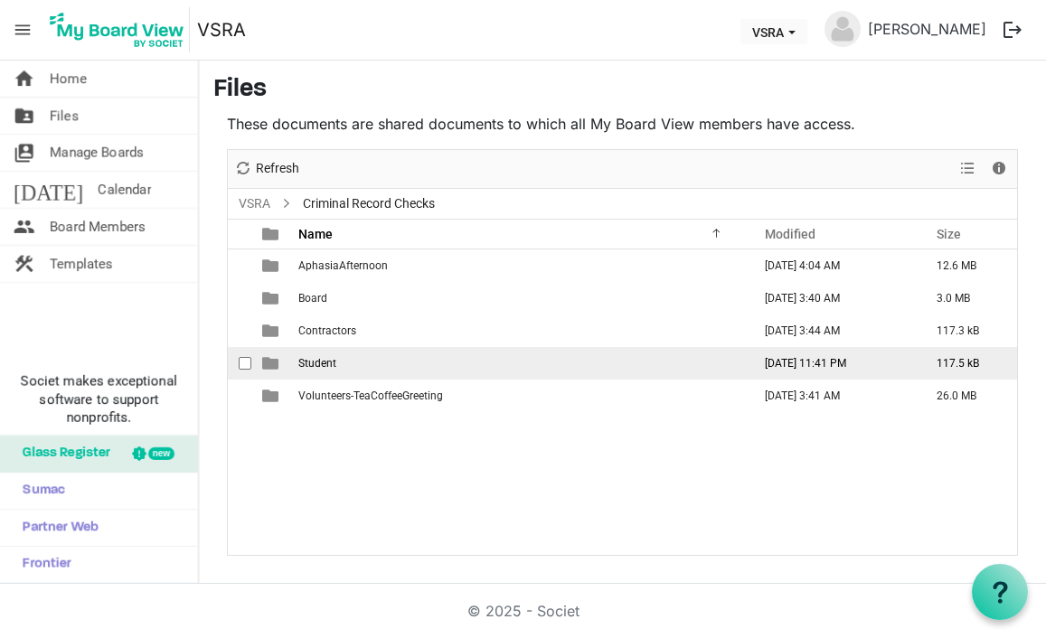
click at [306, 369] on span "Student" at bounding box center [317, 363] width 38 height 13
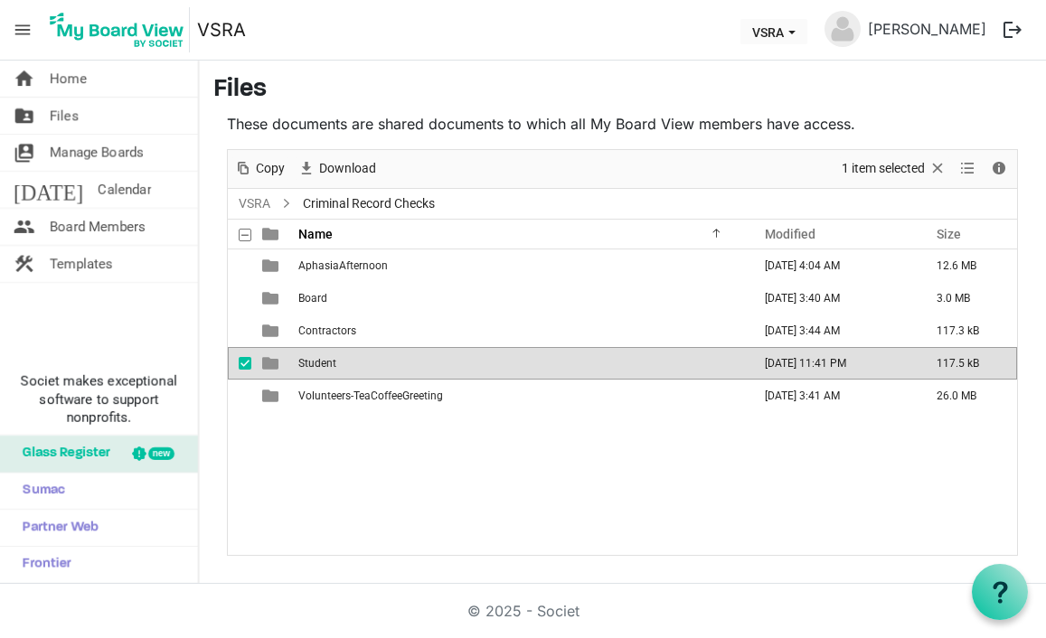
click at [306, 369] on span "Student" at bounding box center [317, 363] width 38 height 13
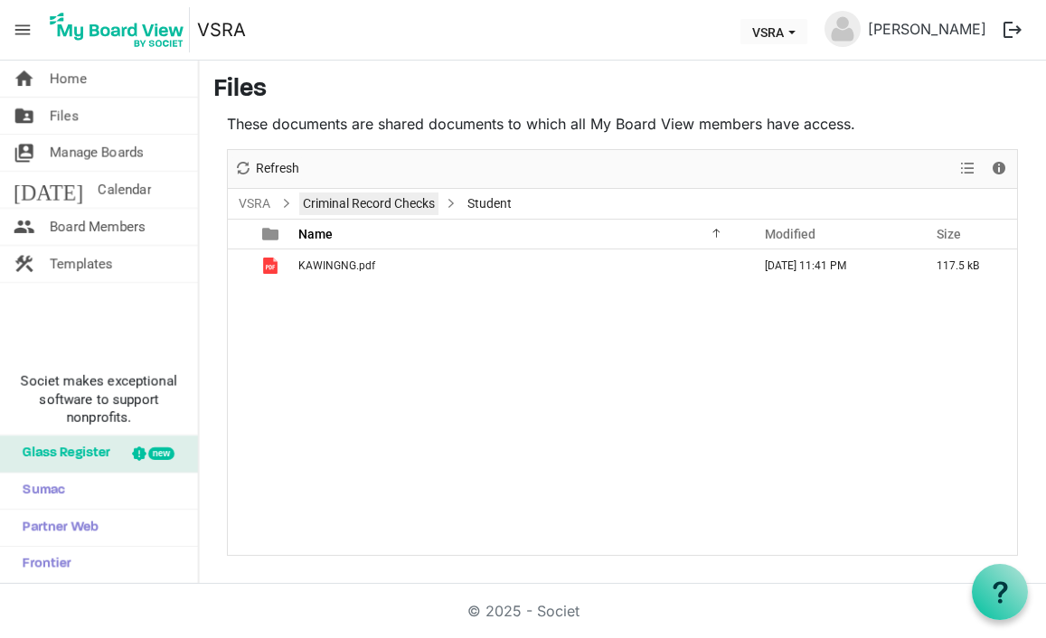
click at [339, 207] on link "Criminal Record Checks" at bounding box center [368, 204] width 139 height 23
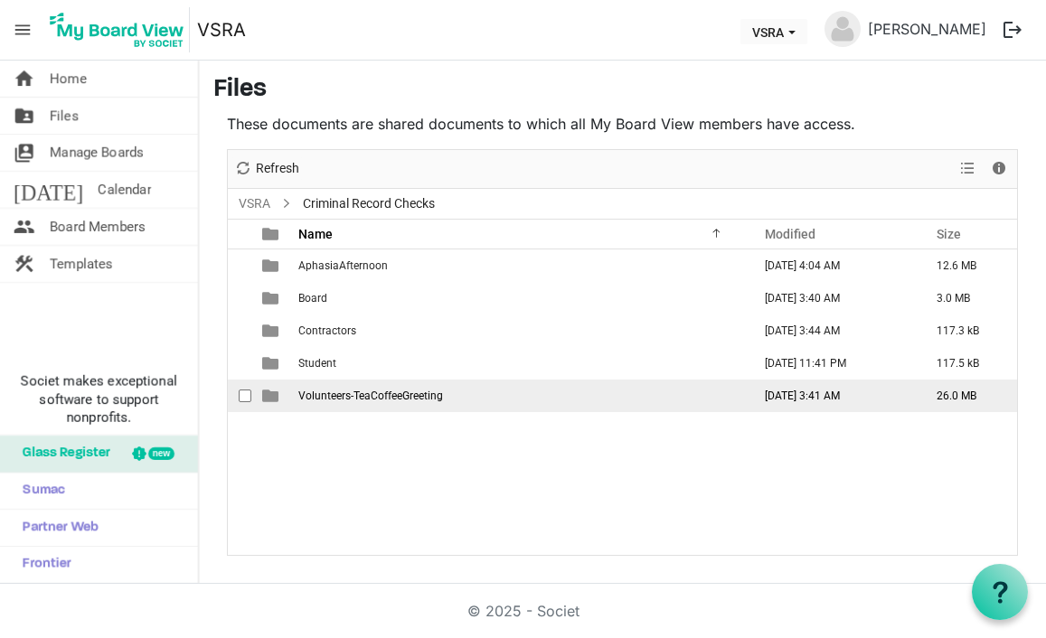
click at [485, 401] on td "Volunteers-TeaCoffeeGreeting" at bounding box center [519, 396] width 453 height 33
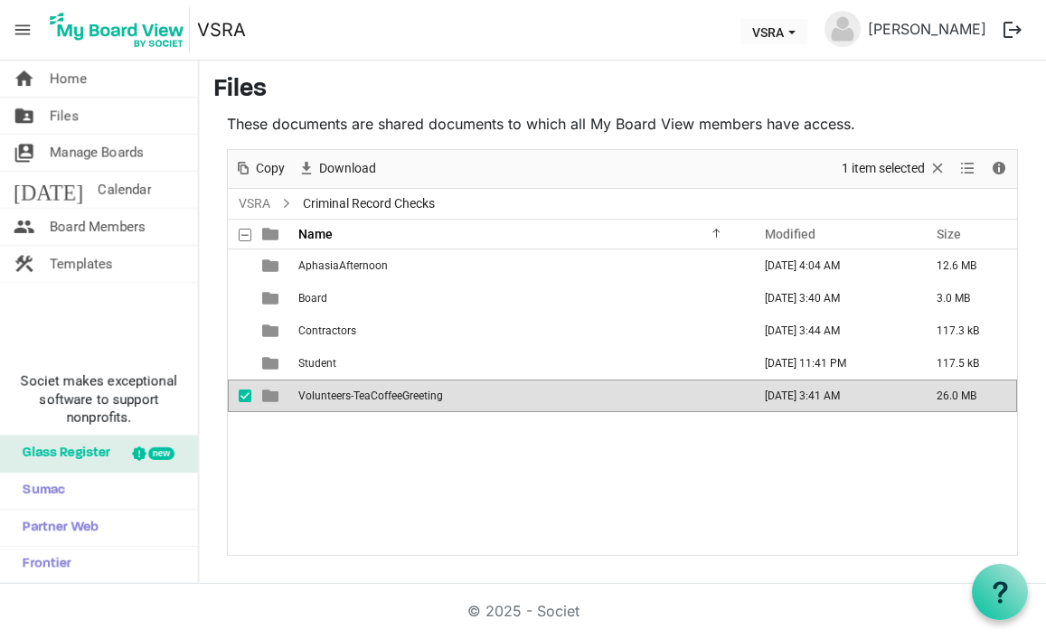
click at [485, 401] on td "Volunteers-TeaCoffeeGreeting" at bounding box center [519, 396] width 453 height 33
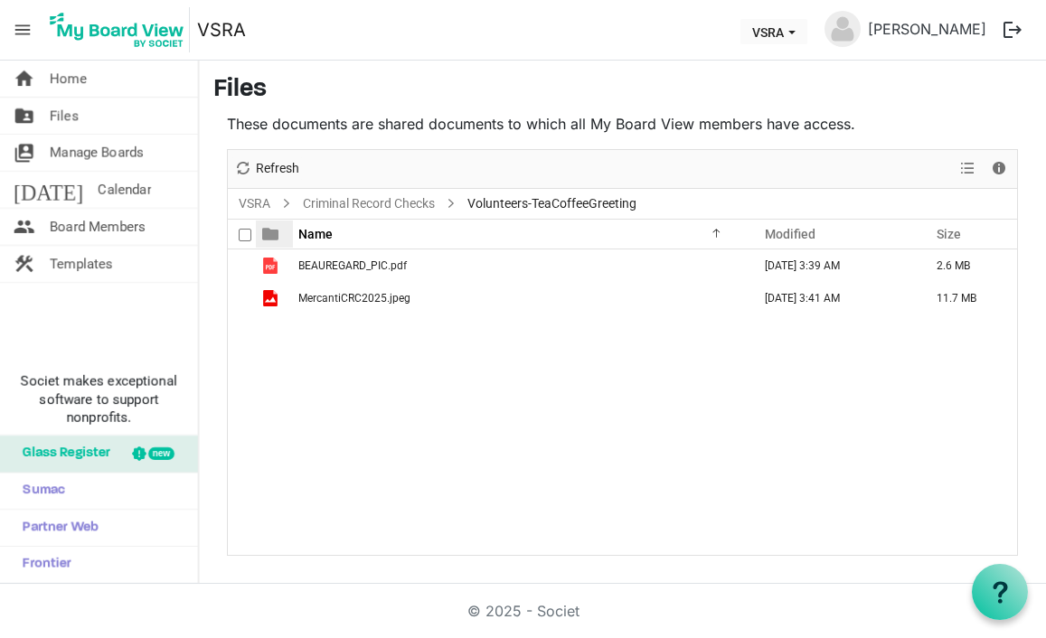
click at [282, 228] on div at bounding box center [277, 234] width 43 height 27
click at [324, 204] on link "Criminal Record Checks" at bounding box center [368, 204] width 139 height 23
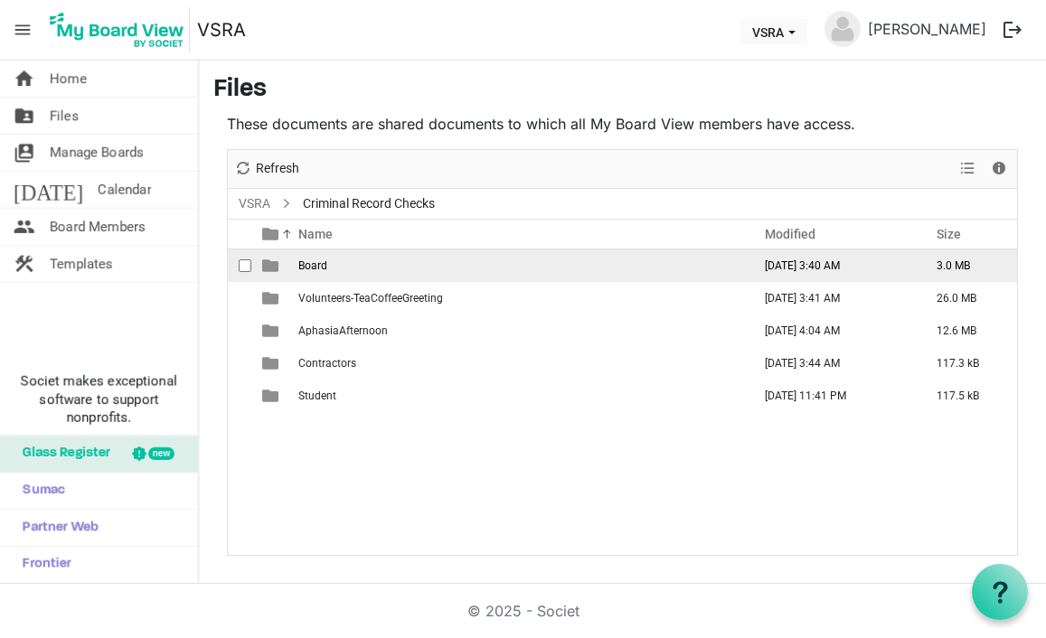
click at [310, 267] on span "Board" at bounding box center [312, 265] width 29 height 13
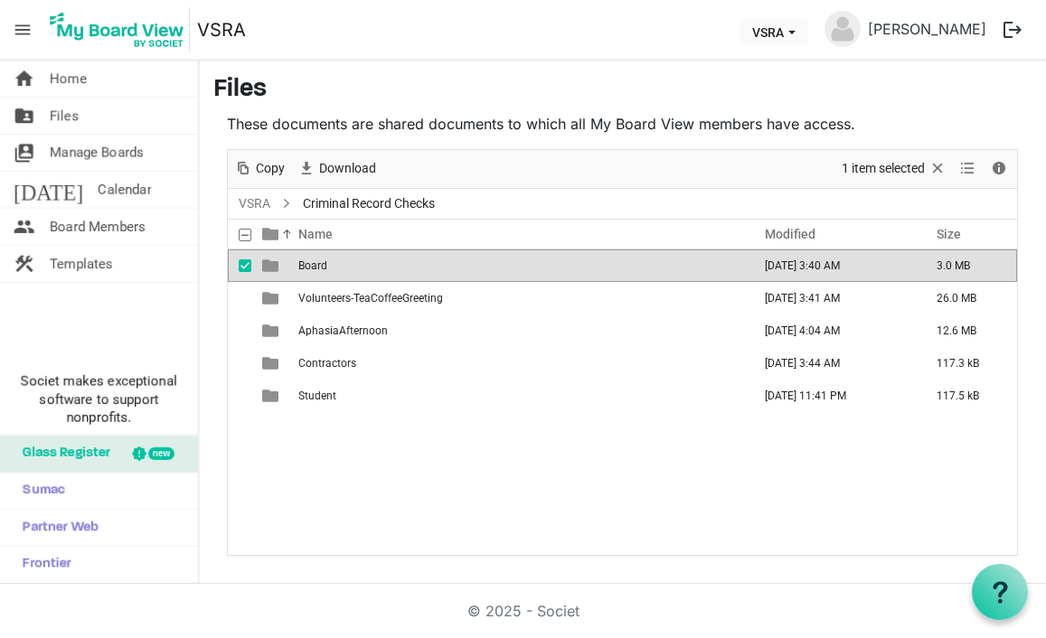
click at [310, 267] on span "Board" at bounding box center [312, 265] width 29 height 13
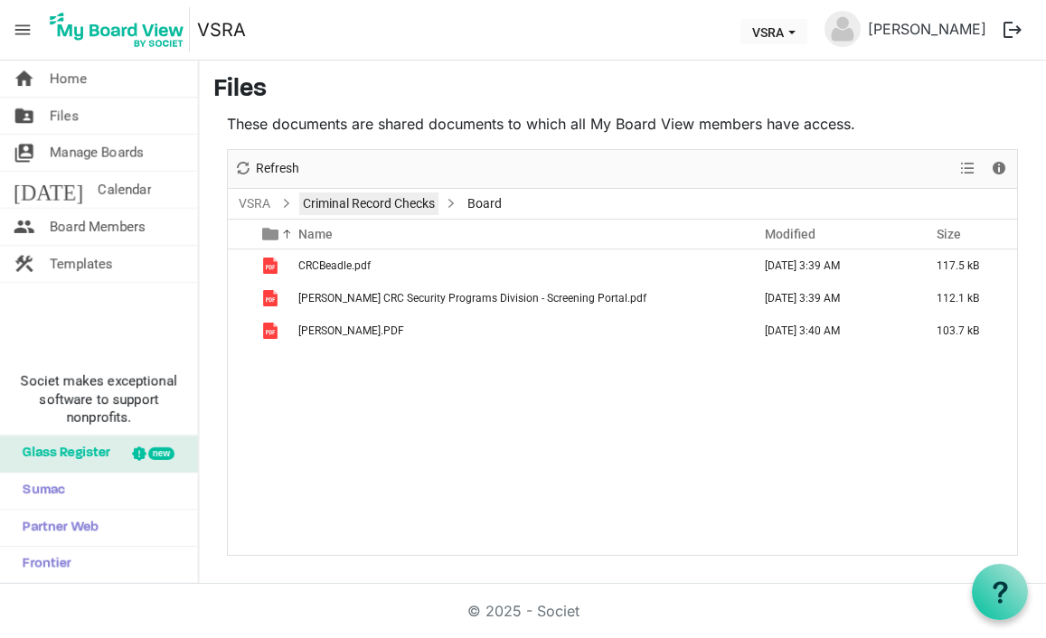
click at [341, 200] on link "Criminal Record Checks" at bounding box center [368, 204] width 139 height 23
